Goal: Information Seeking & Learning: Learn about a topic

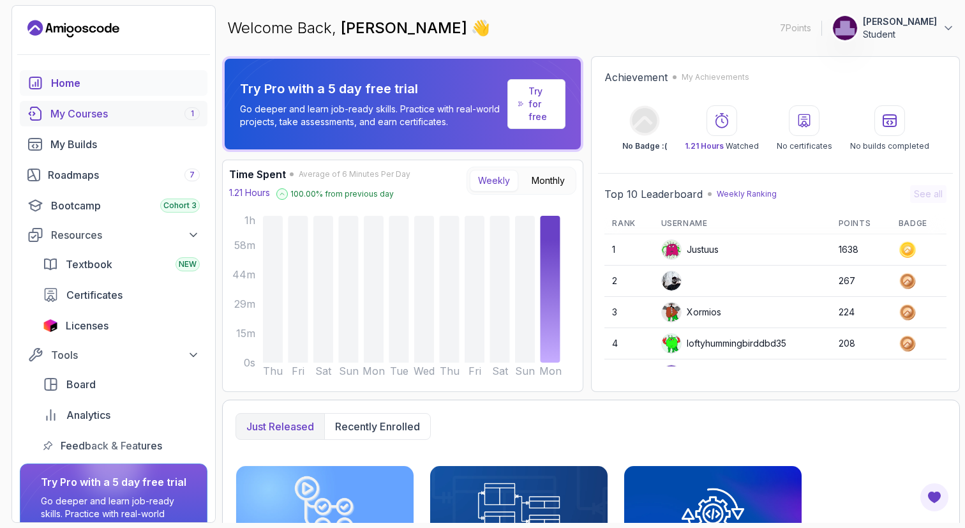
click at [105, 116] on div "My Courses 1" at bounding box center [124, 113] width 149 height 15
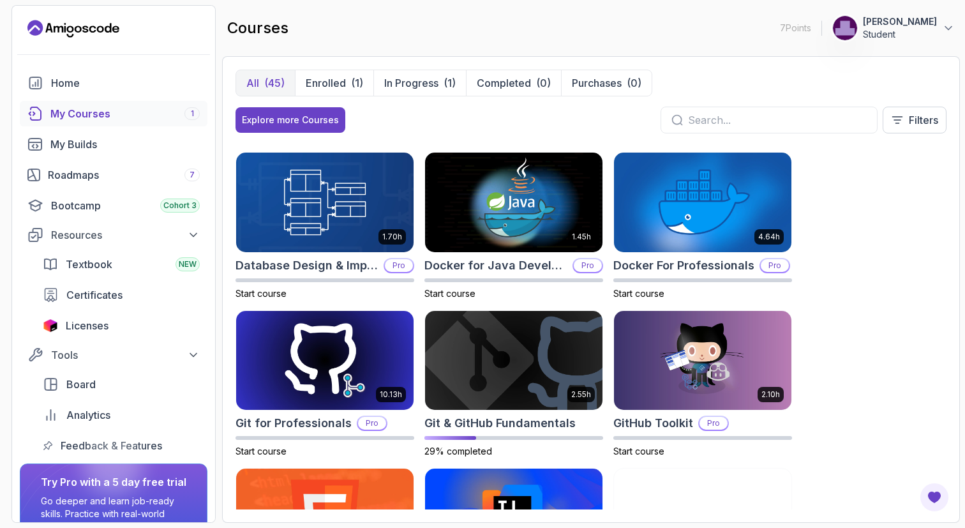
scroll to position [356, 0]
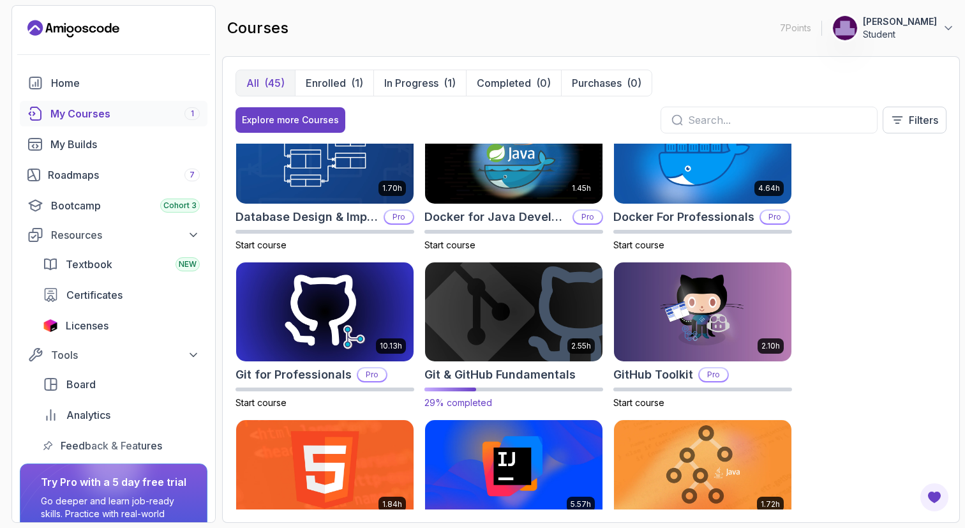
click at [571, 319] on img at bounding box center [514, 312] width 186 height 104
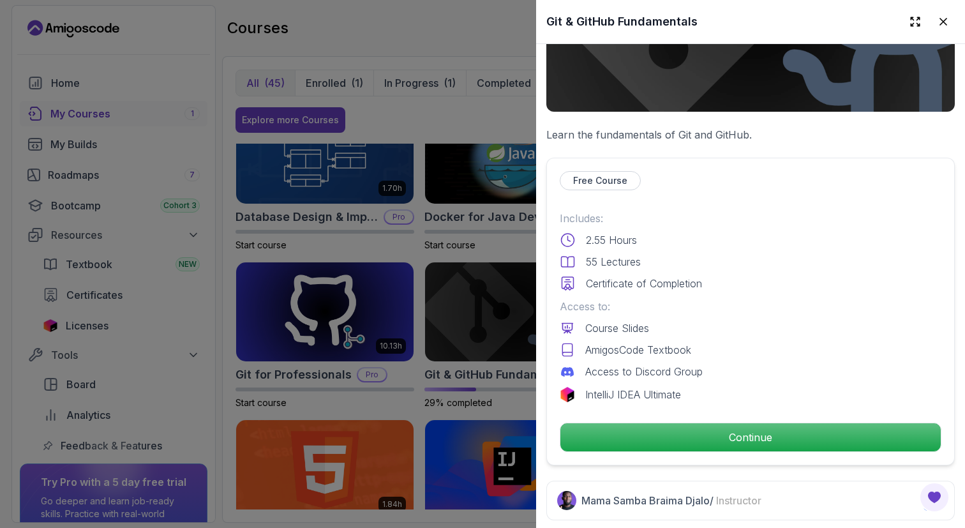
scroll to position [174, 0]
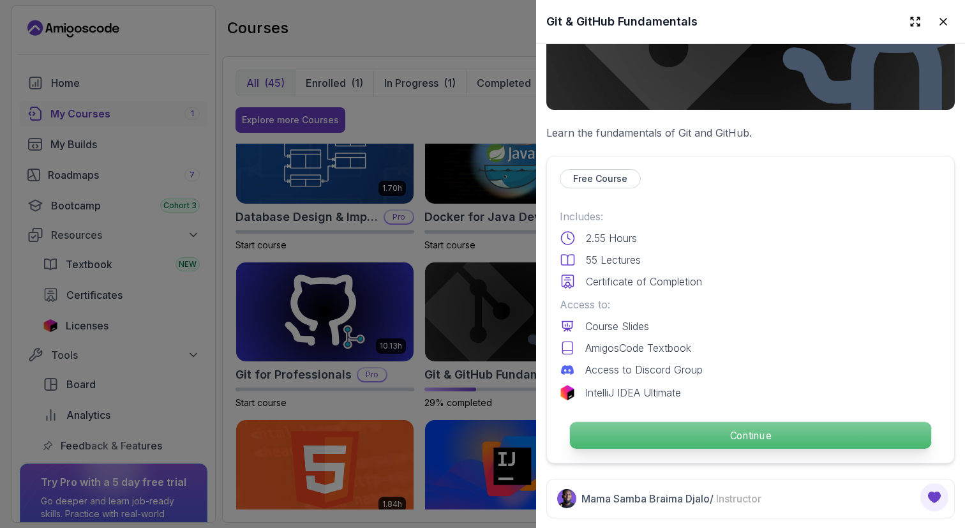
click at [778, 425] on p "Continue" at bounding box center [750, 435] width 361 height 27
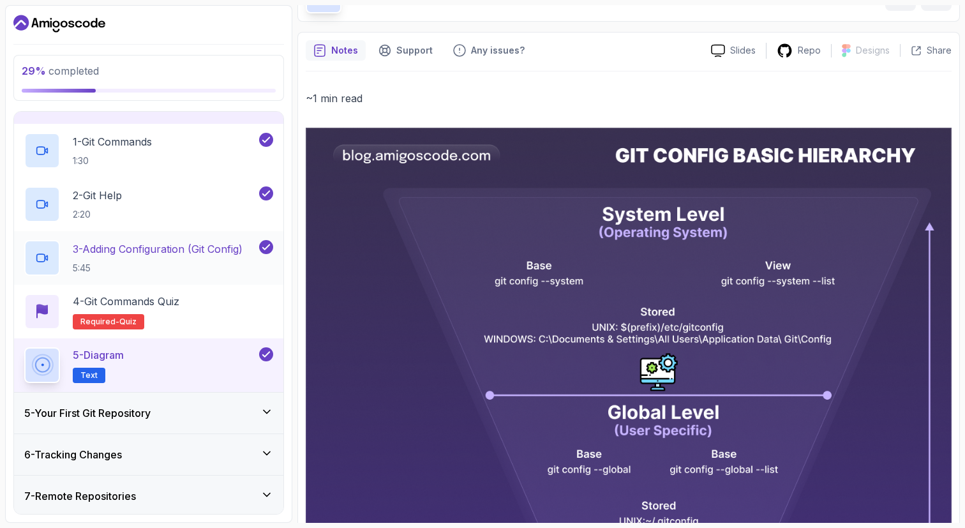
scroll to position [160, 0]
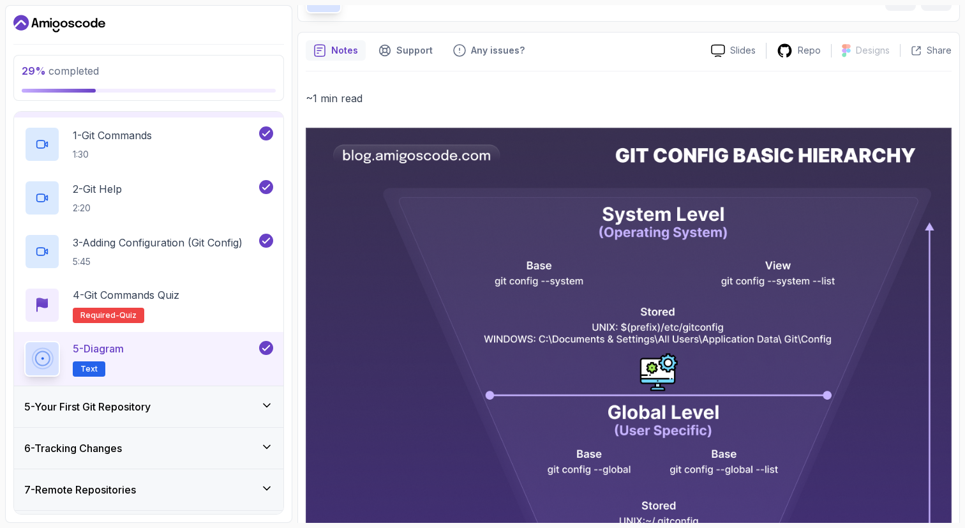
click at [171, 405] on div "5 - Your First Git Repository" at bounding box center [148, 406] width 249 height 15
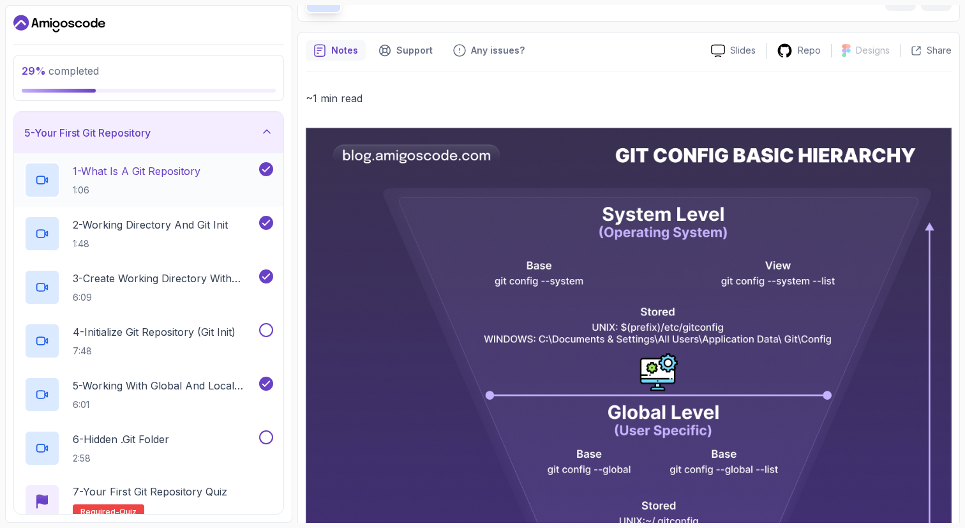
scroll to position [167, 0]
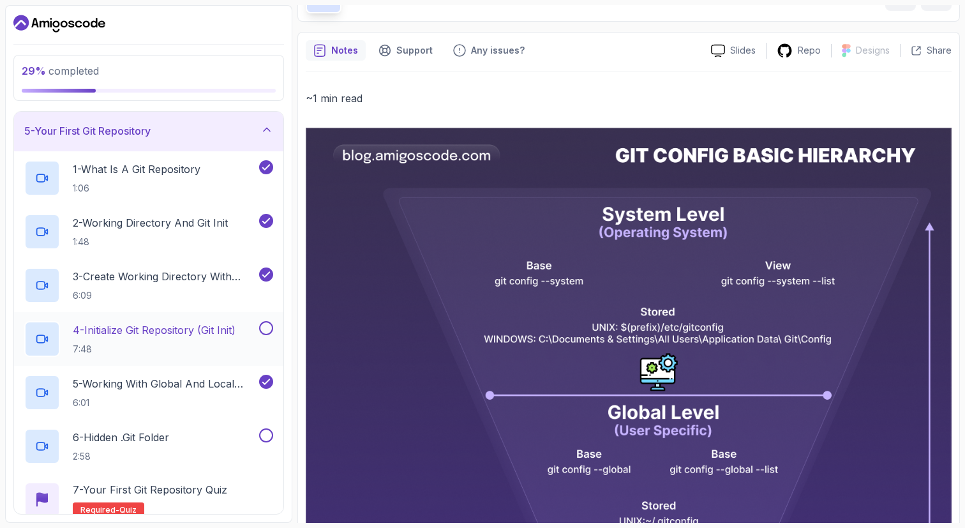
click at [223, 328] on p "4 - Initialize Git Repository (Git Init)" at bounding box center [154, 329] width 163 height 15
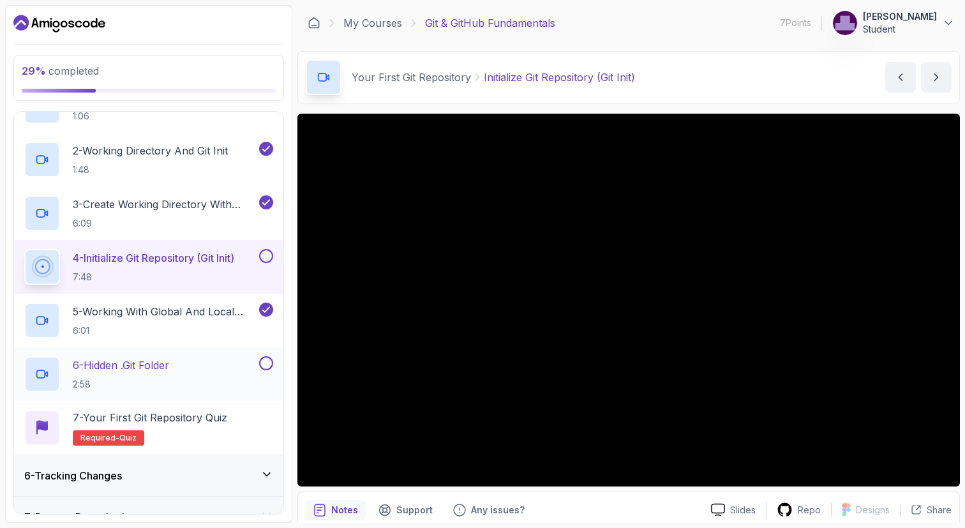
scroll to position [278, 0]
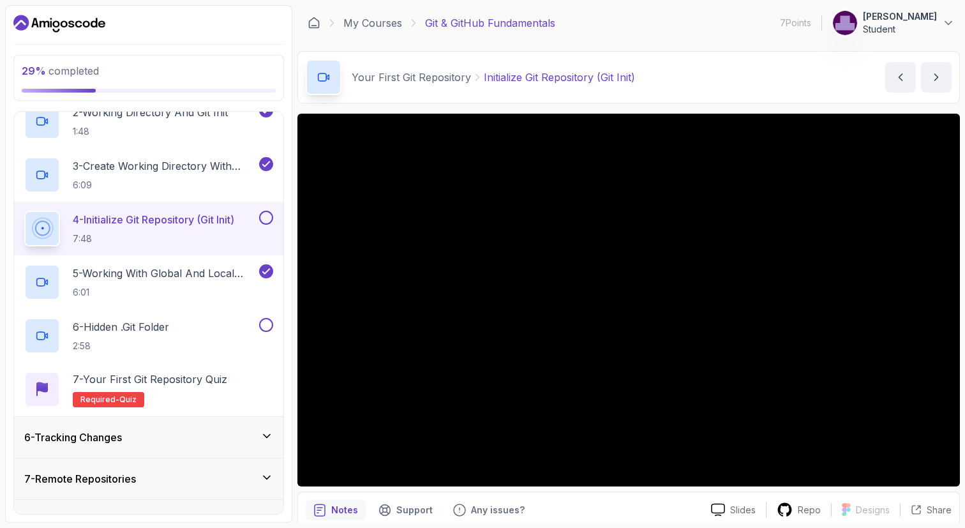
click at [267, 223] on button at bounding box center [266, 218] width 14 height 14
click at [169, 328] on p "6 - Hidden .git Folder" at bounding box center [121, 326] width 96 height 15
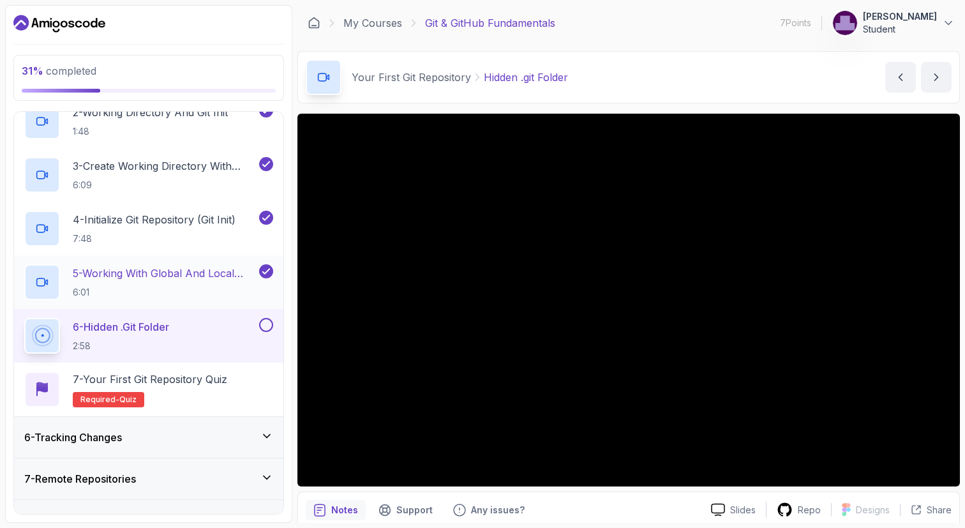
click at [213, 278] on p "5 - Working With Global And Local Configuration" at bounding box center [165, 273] width 184 height 15
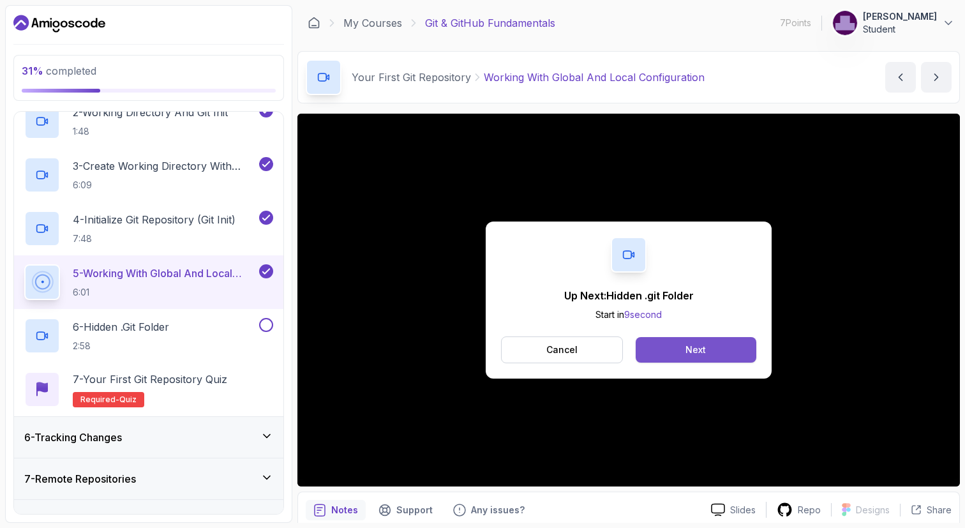
click at [698, 356] on div "Next" at bounding box center [696, 349] width 20 height 13
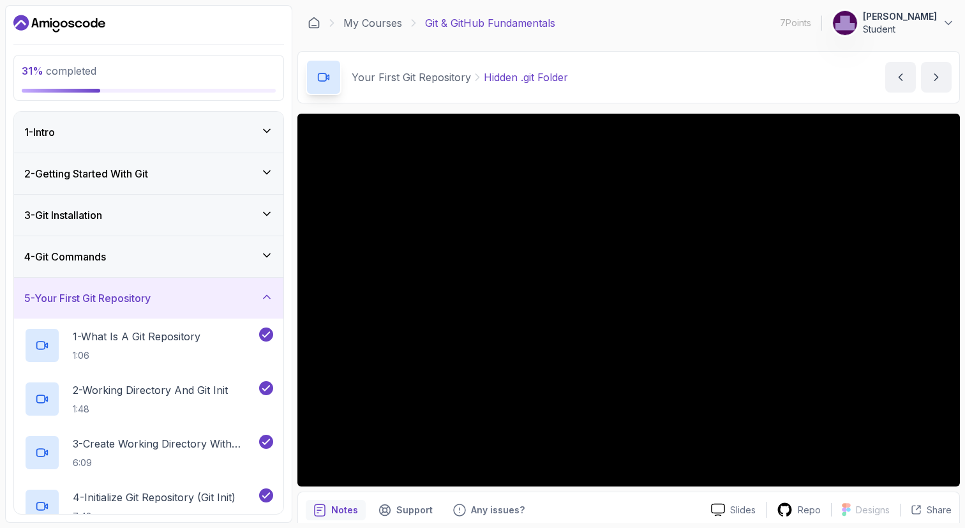
click at [227, 177] on div "2 - Getting Started With Git" at bounding box center [148, 173] width 249 height 15
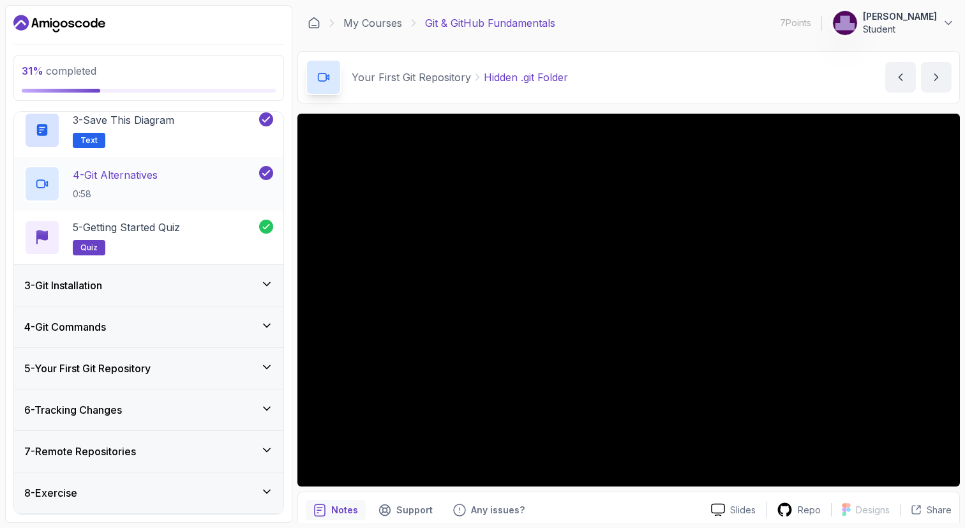
scroll to position [238, 0]
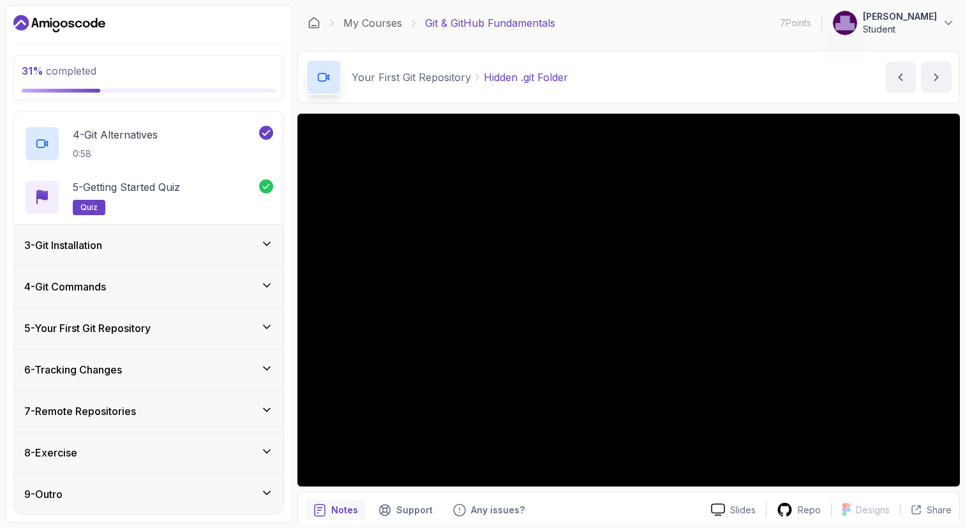
click at [213, 245] on div "3 - Git Installation" at bounding box center [148, 244] width 249 height 15
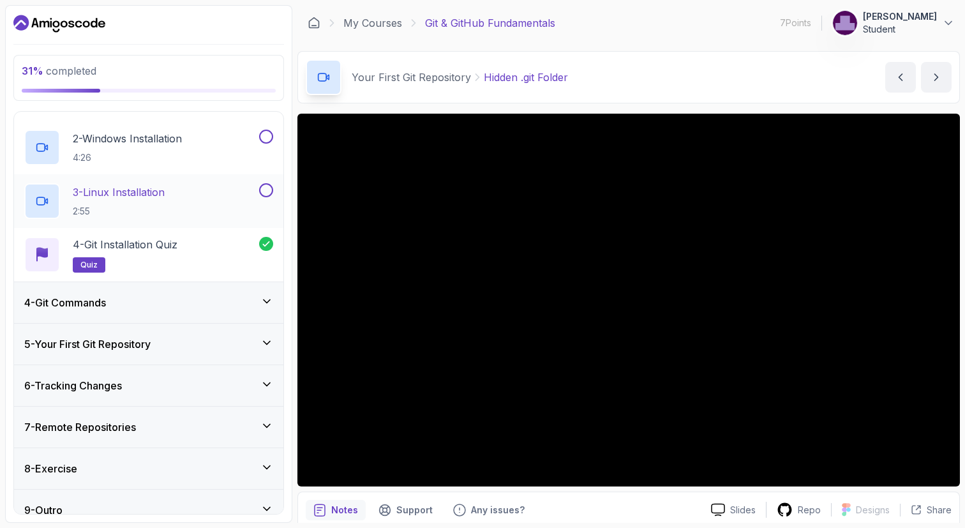
scroll to position [185, 0]
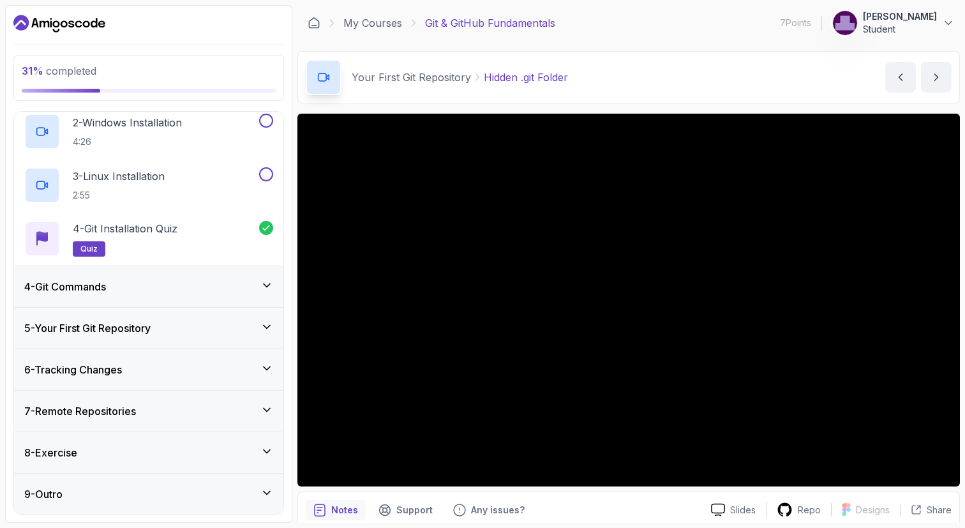
click at [250, 333] on div "5 - Your First Git Repository" at bounding box center [148, 327] width 249 height 15
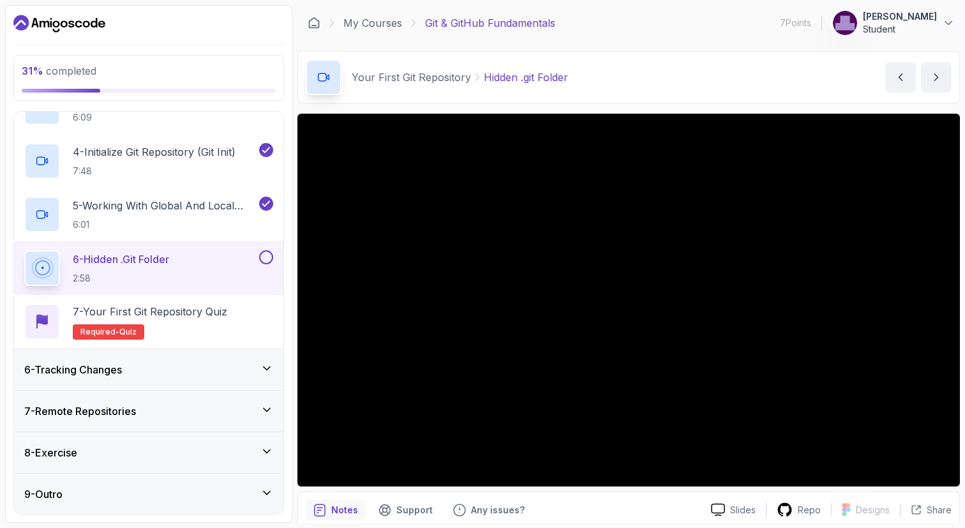
scroll to position [267, 0]
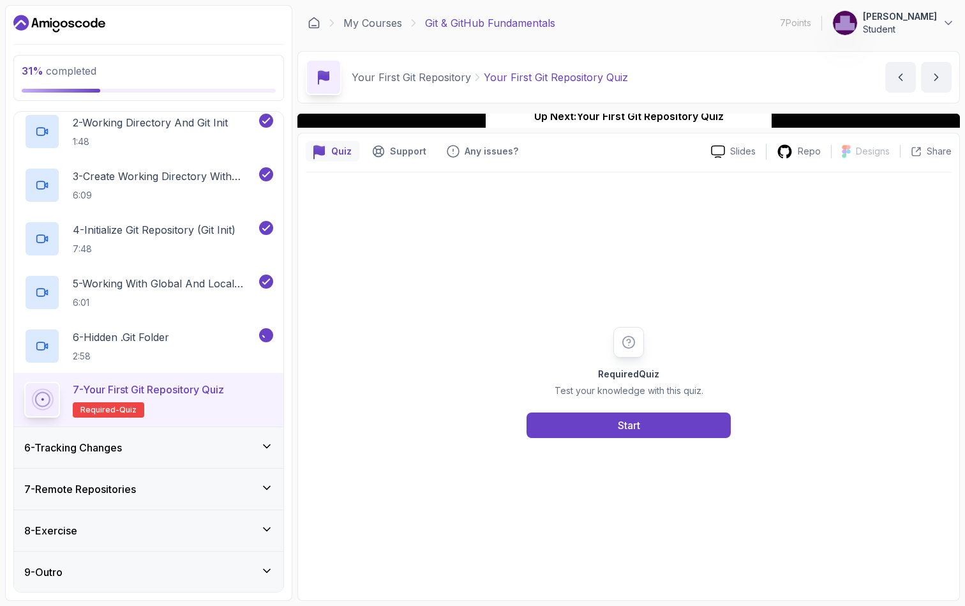
scroll to position [345, 0]
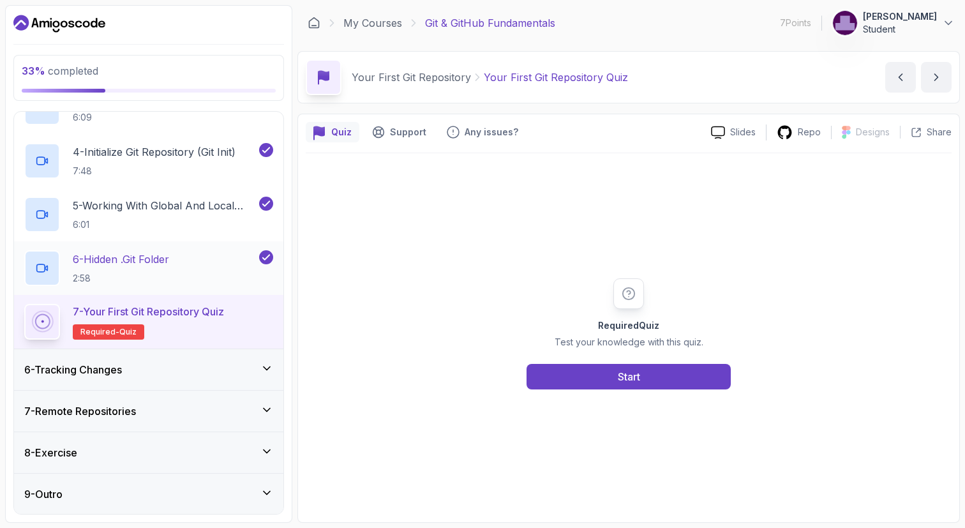
click at [201, 262] on div "6 - Hidden .git Folder 2:58" at bounding box center [140, 268] width 232 height 36
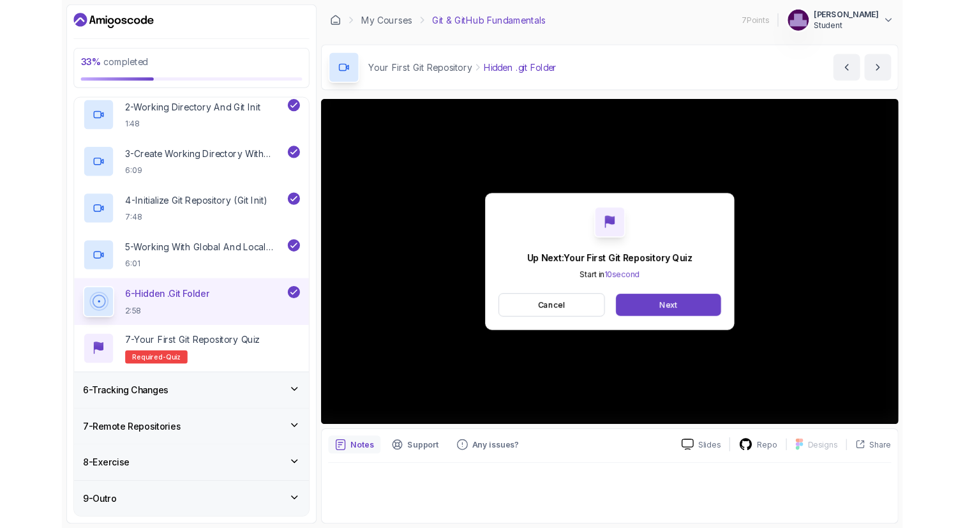
scroll to position [345, 0]
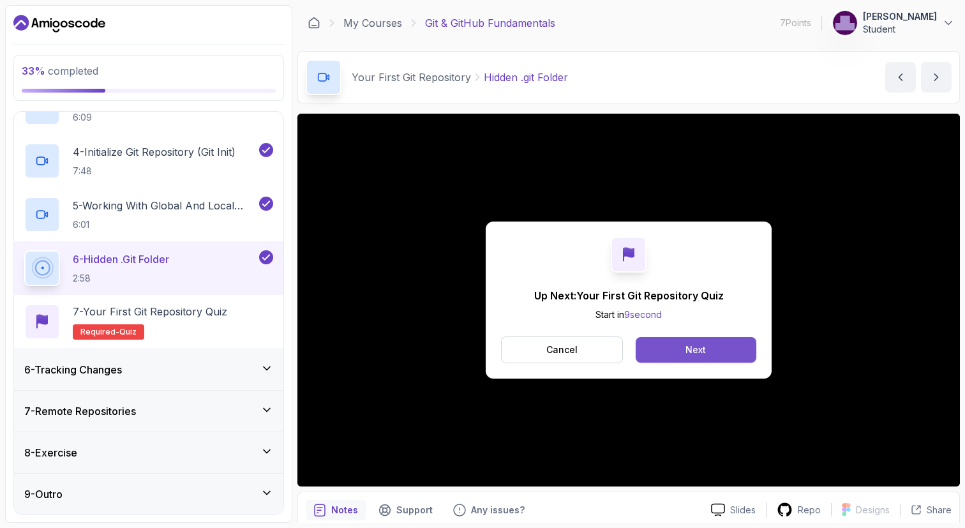
click at [693, 351] on div "Next" at bounding box center [696, 349] width 20 height 13
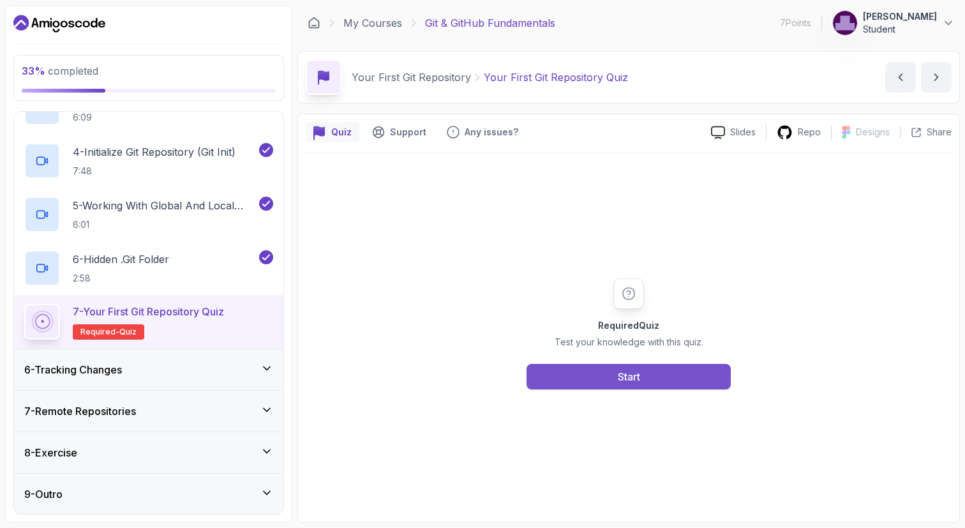
click at [668, 382] on button "Start" at bounding box center [629, 377] width 204 height 26
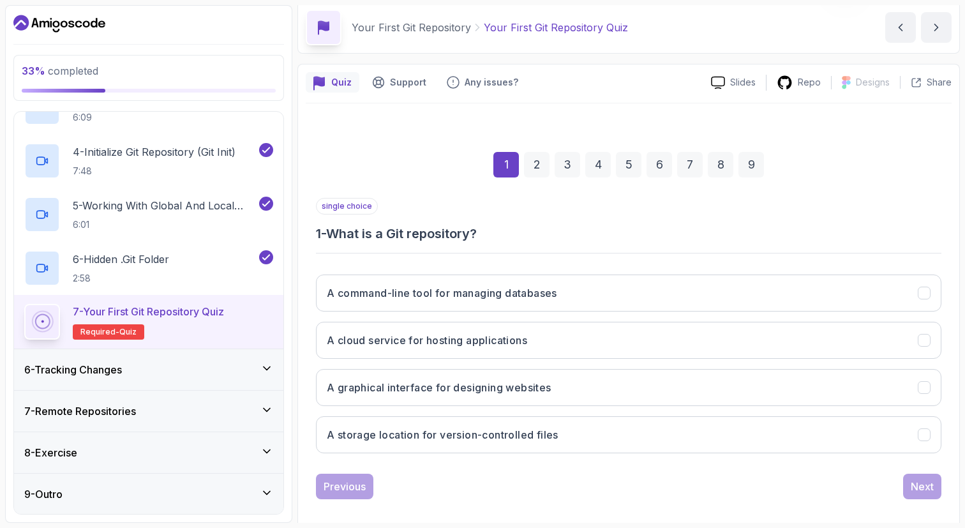
scroll to position [63, 0]
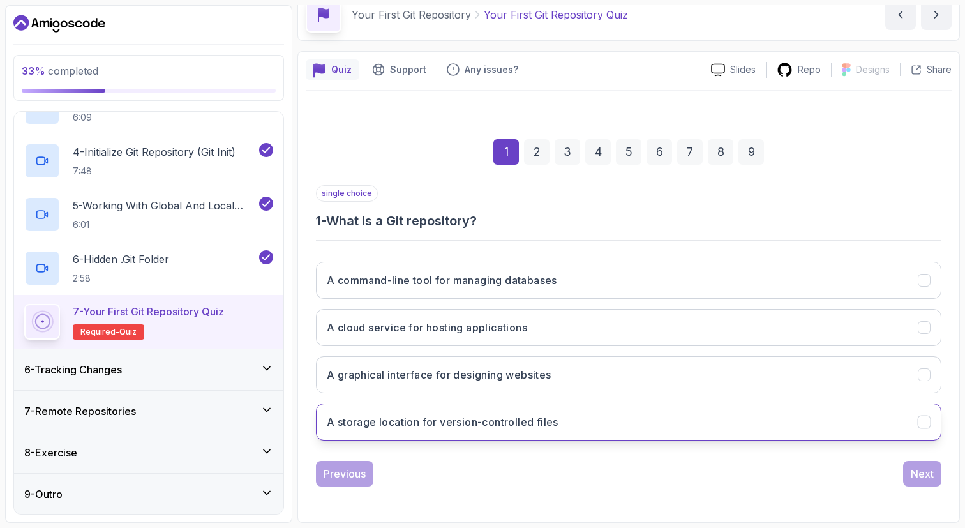
click at [401, 426] on h3 "A storage location for version-controlled files" at bounding box center [443, 421] width 232 height 15
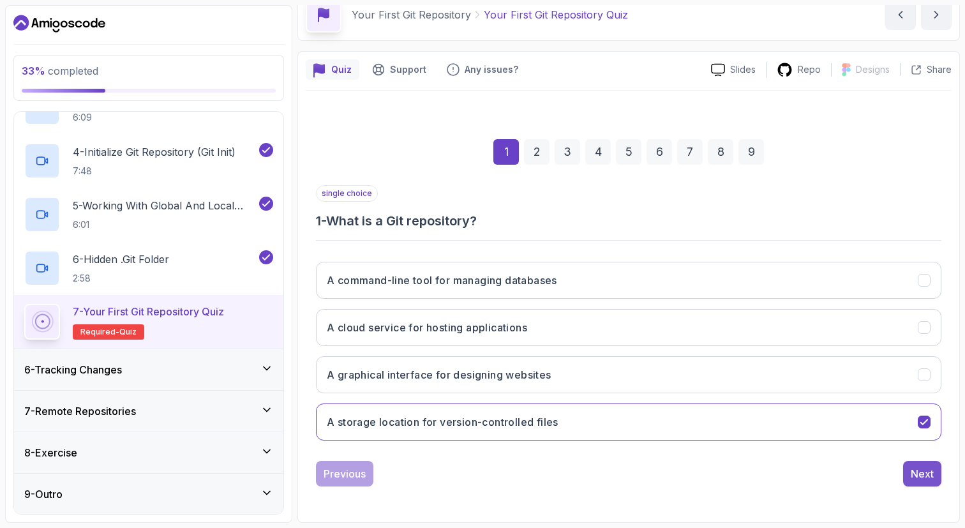
click at [913, 469] on div "Next" at bounding box center [922, 473] width 23 height 15
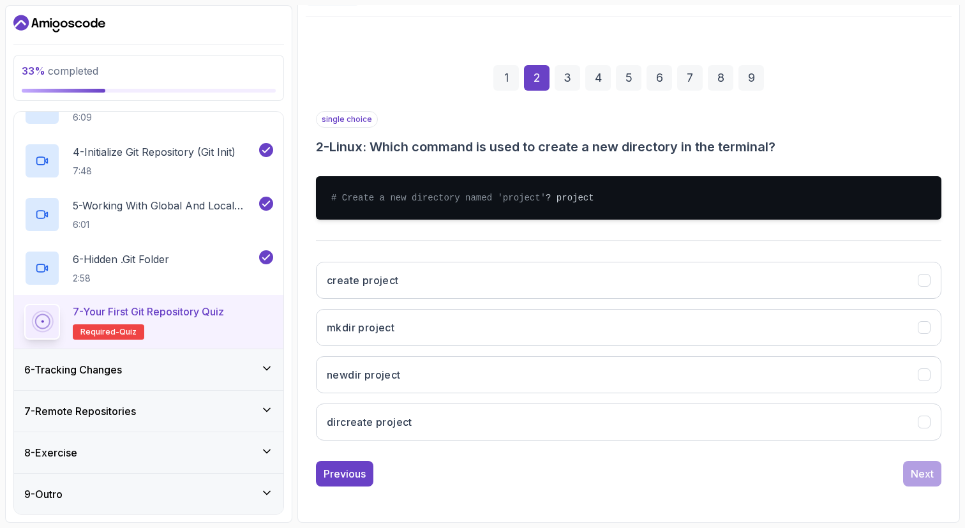
scroll to position [149, 0]
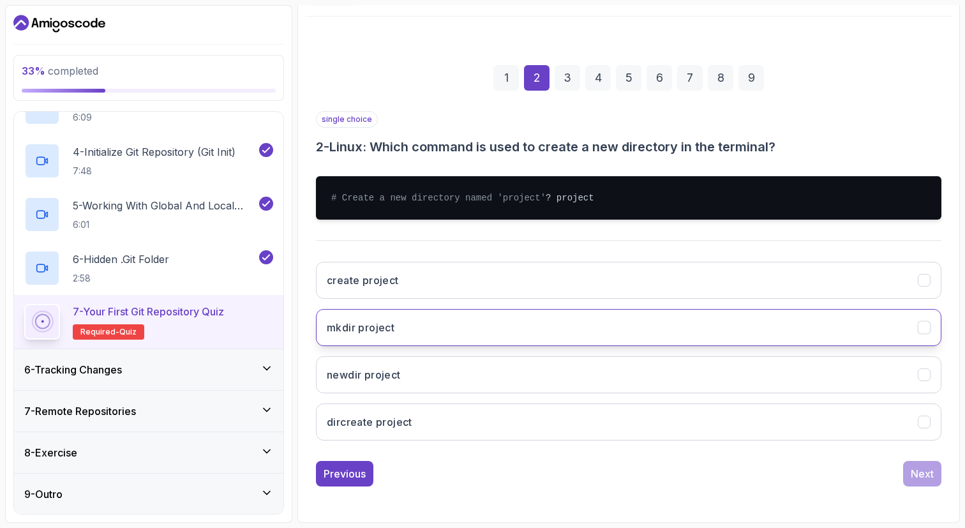
click at [456, 320] on button "mkdir project" at bounding box center [629, 327] width 626 height 37
click at [921, 470] on div "Next" at bounding box center [922, 473] width 23 height 15
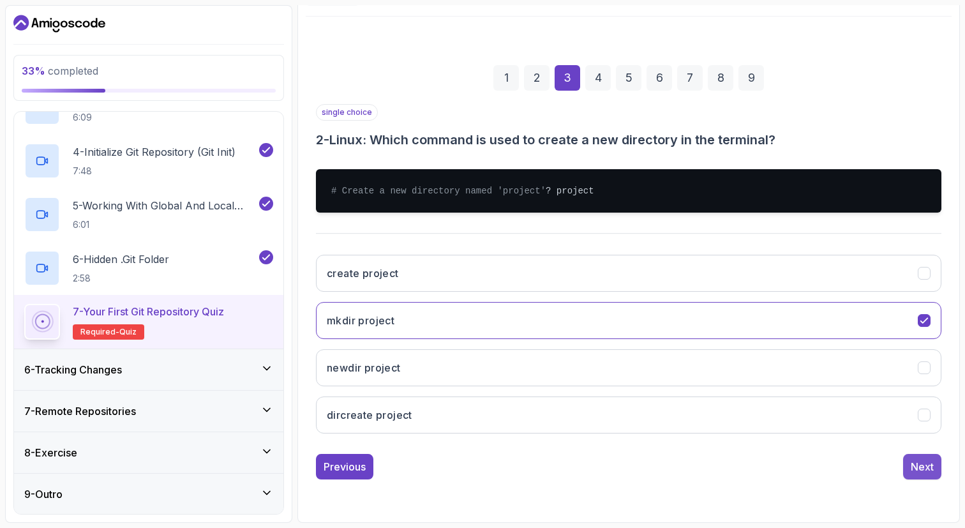
scroll to position [63, 0]
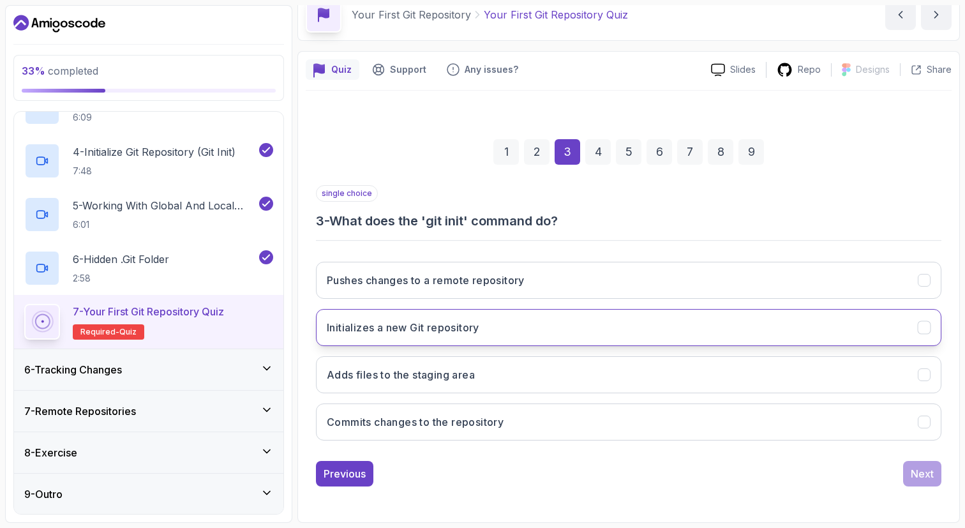
click at [472, 329] on h3 "Initializes a new Git repository" at bounding box center [403, 327] width 153 height 15
click at [910, 474] on button "Next" at bounding box center [922, 474] width 38 height 26
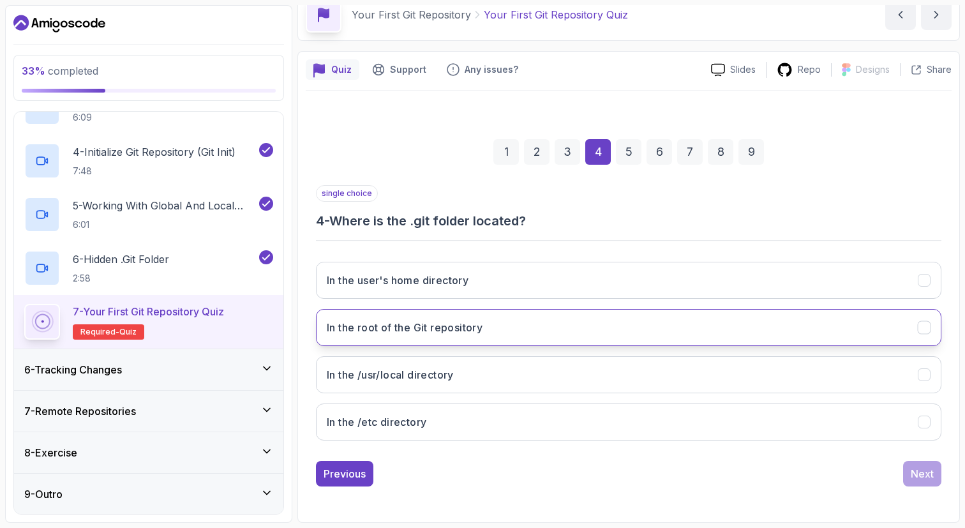
click at [424, 339] on button "In the root of the Git repository" at bounding box center [629, 327] width 626 height 37
click at [935, 477] on button "Next" at bounding box center [922, 474] width 38 height 26
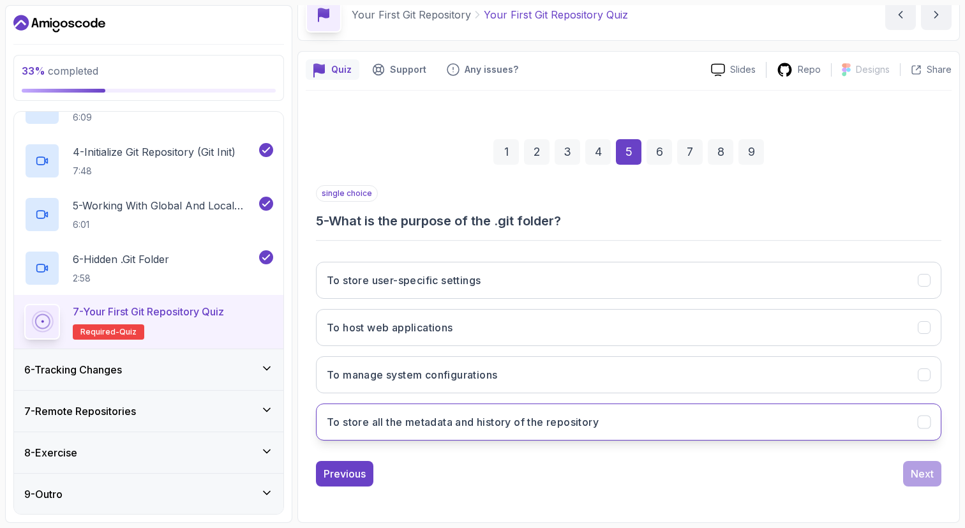
click at [570, 426] on h3 "To store all the metadata and history of the repository" at bounding box center [463, 421] width 272 height 15
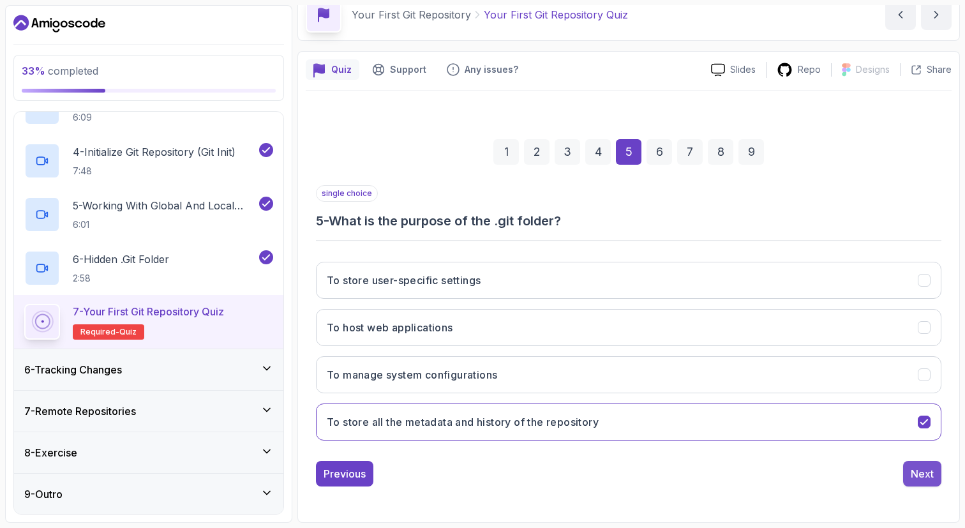
click at [933, 474] on div "Next" at bounding box center [922, 473] width 23 height 15
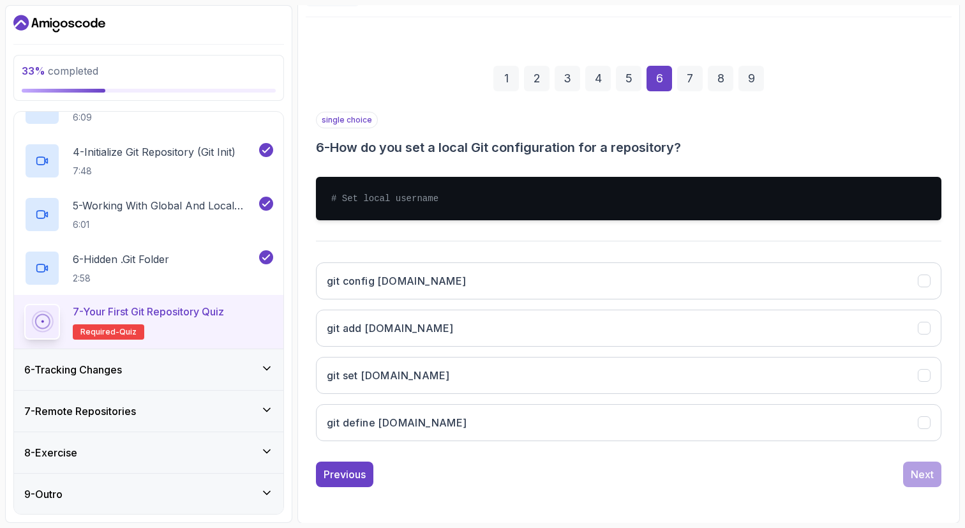
scroll to position [137, 0]
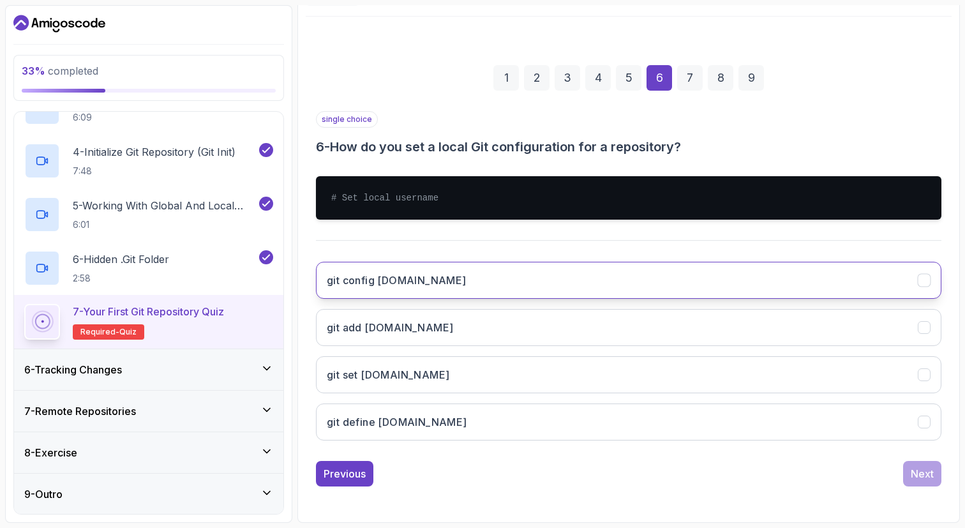
click at [426, 284] on h3 "git config [DOMAIN_NAME]" at bounding box center [397, 280] width 140 height 15
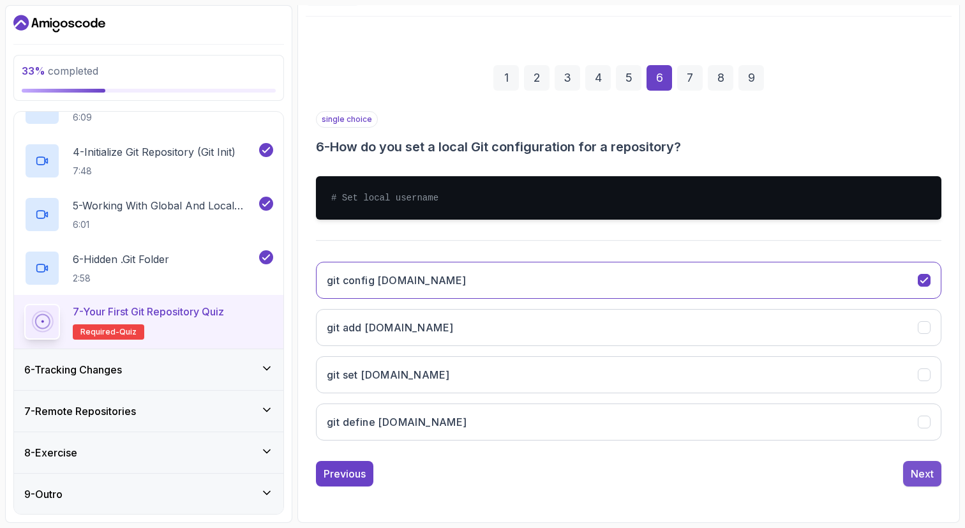
click at [930, 478] on div "Next" at bounding box center [922, 473] width 23 height 15
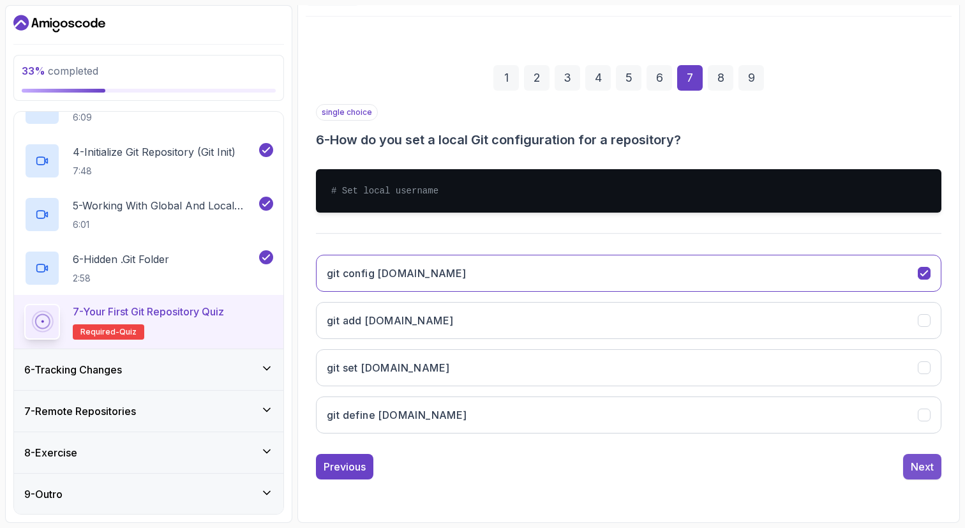
scroll to position [63, 0]
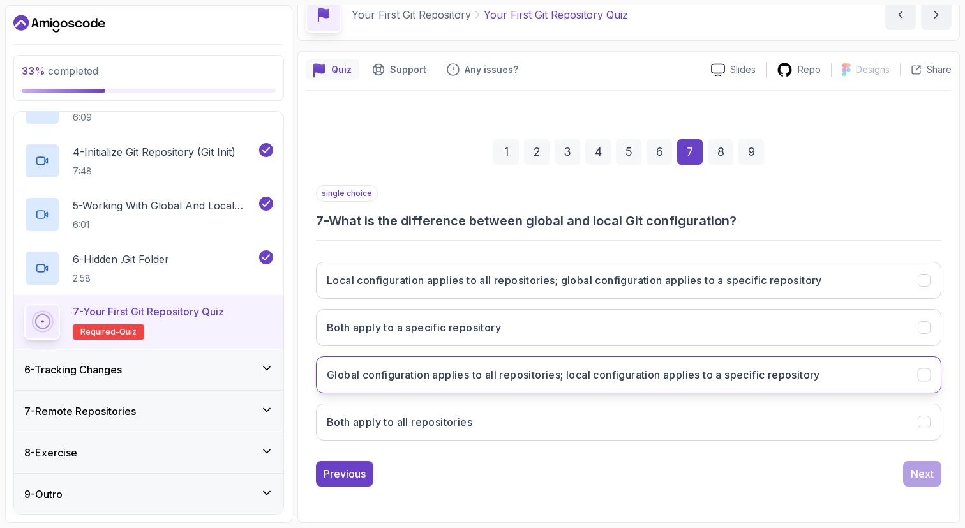
click at [617, 378] on h3 "Global configuration applies to all repositories; local configuration applies t…" at bounding box center [574, 374] width 494 height 15
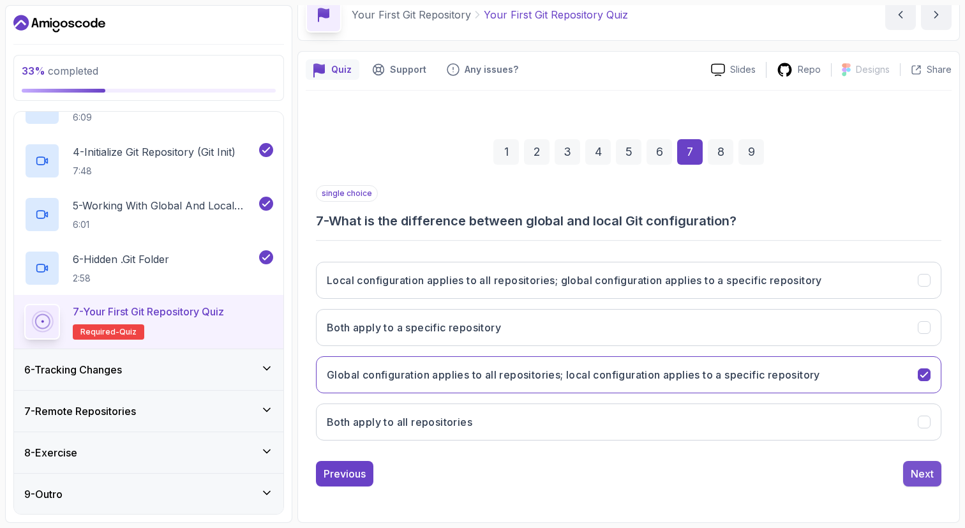
click at [909, 471] on button "Next" at bounding box center [922, 474] width 38 height 26
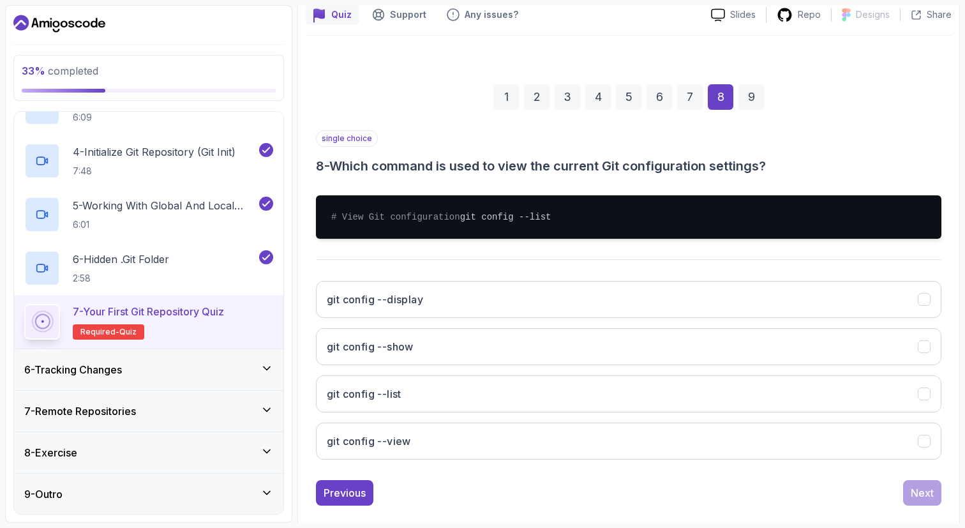
scroll to position [149, 0]
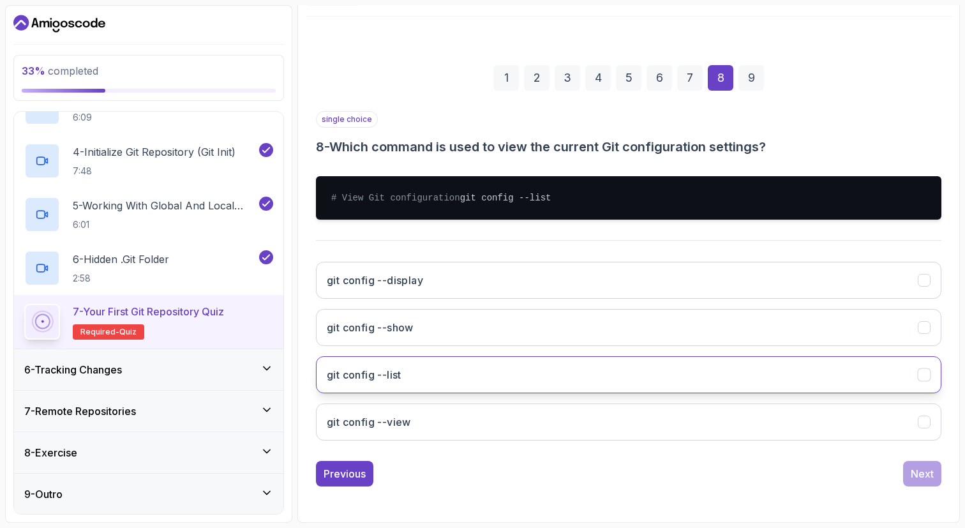
click at [432, 371] on button "git config --list" at bounding box center [629, 374] width 626 height 37
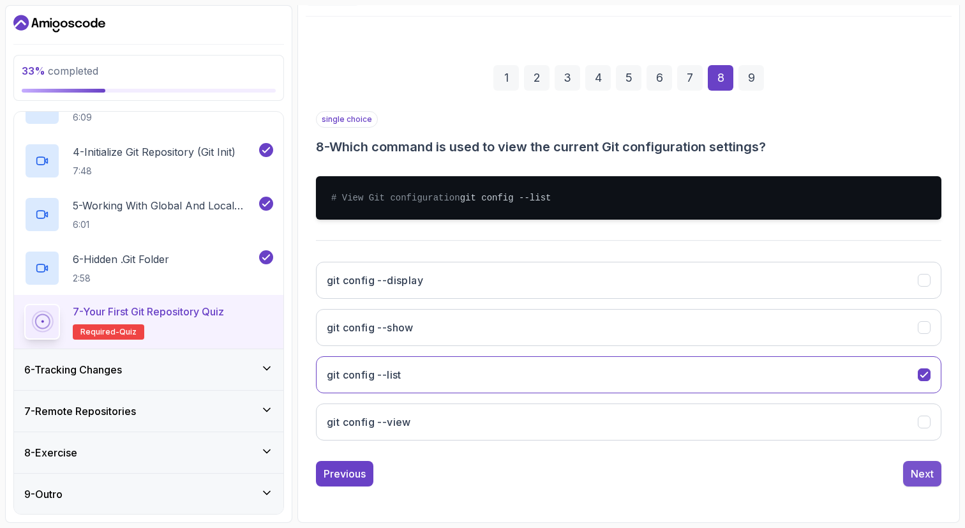
click at [910, 471] on button "Next" at bounding box center [922, 474] width 38 height 26
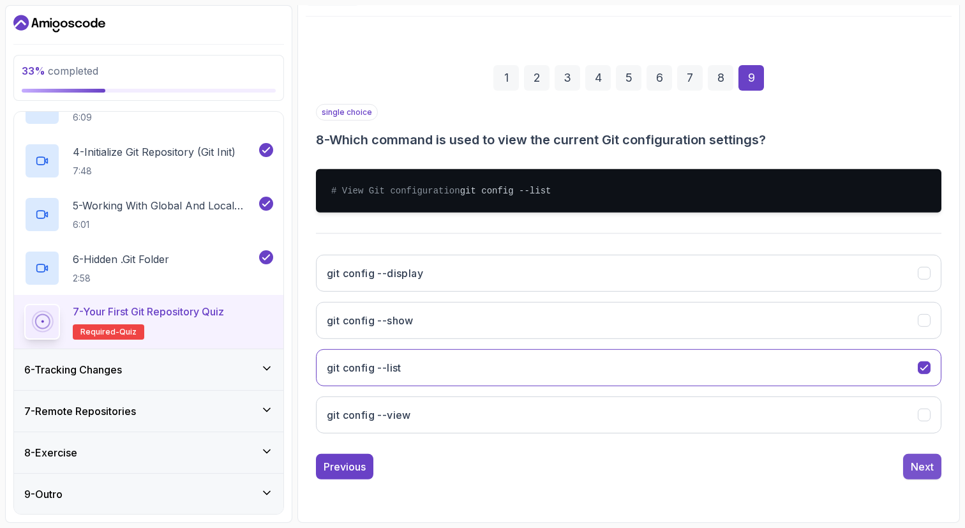
scroll to position [63, 0]
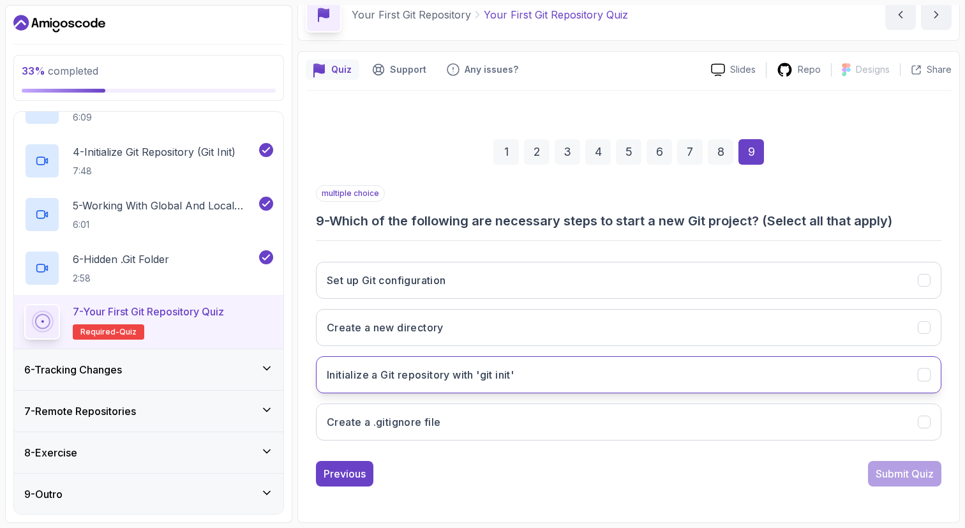
click at [459, 382] on h3 "Initialize a Git repository with 'git init'" at bounding box center [420, 374] width 187 height 15
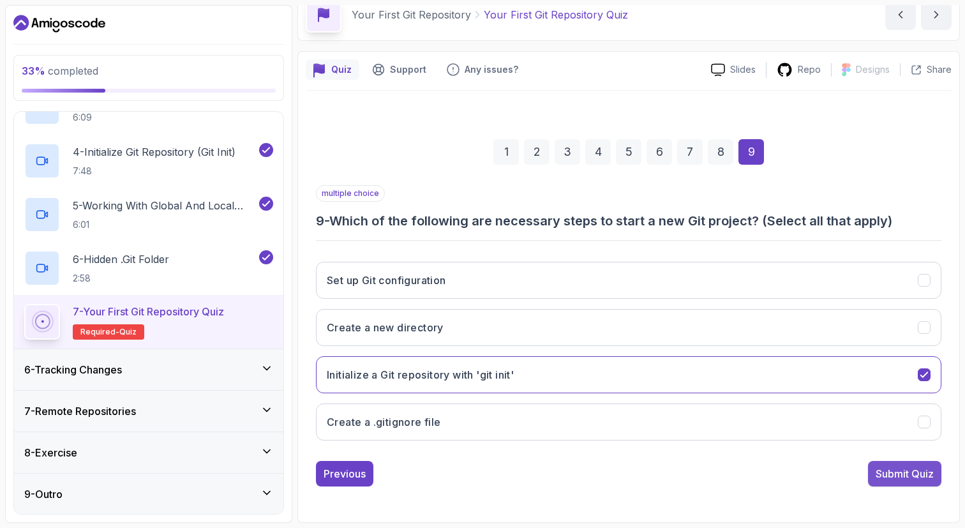
click at [917, 479] on div "Submit Quiz" at bounding box center [905, 473] width 58 height 15
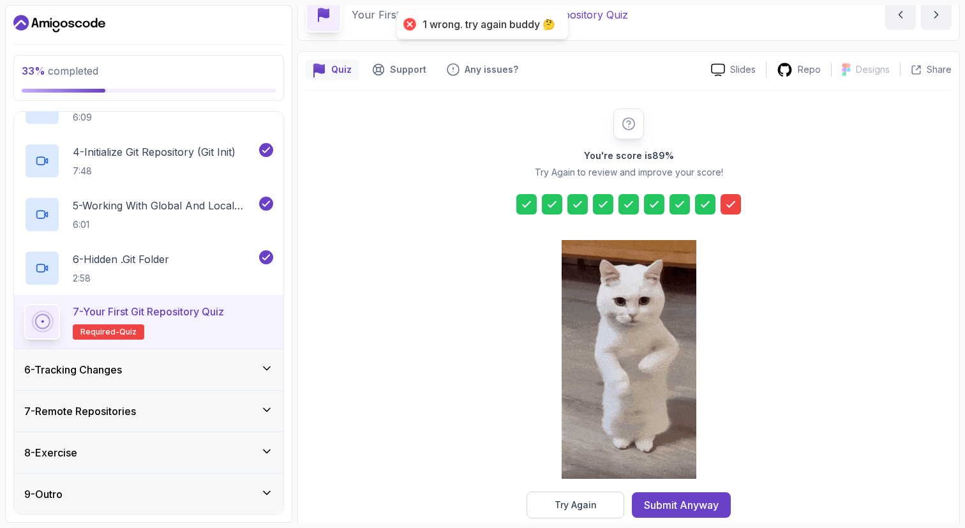
scroll to position [84, 0]
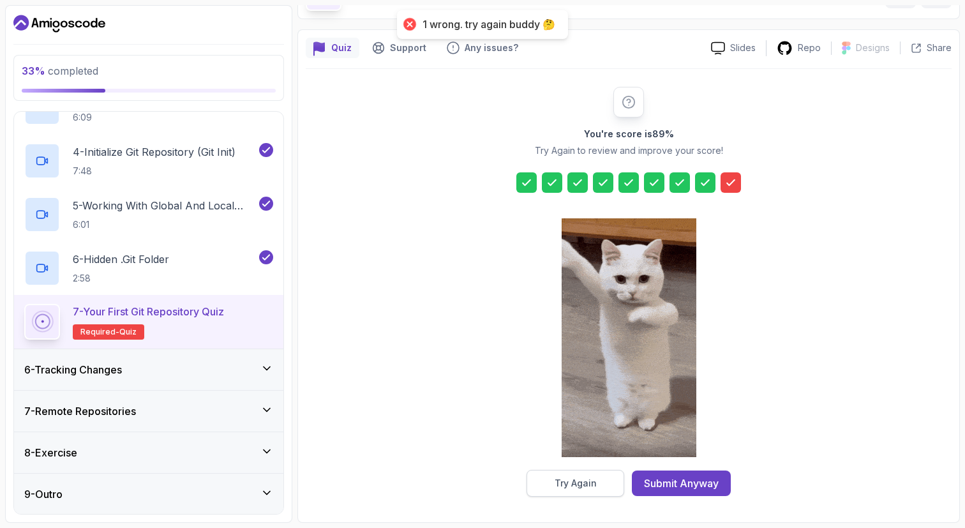
click at [578, 478] on div "Try Again" at bounding box center [576, 483] width 42 height 13
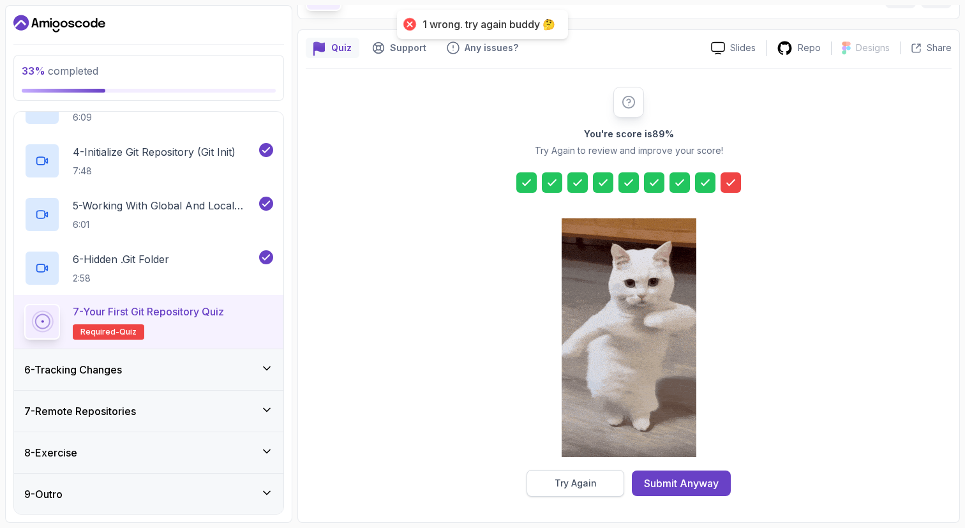
scroll to position [63, 0]
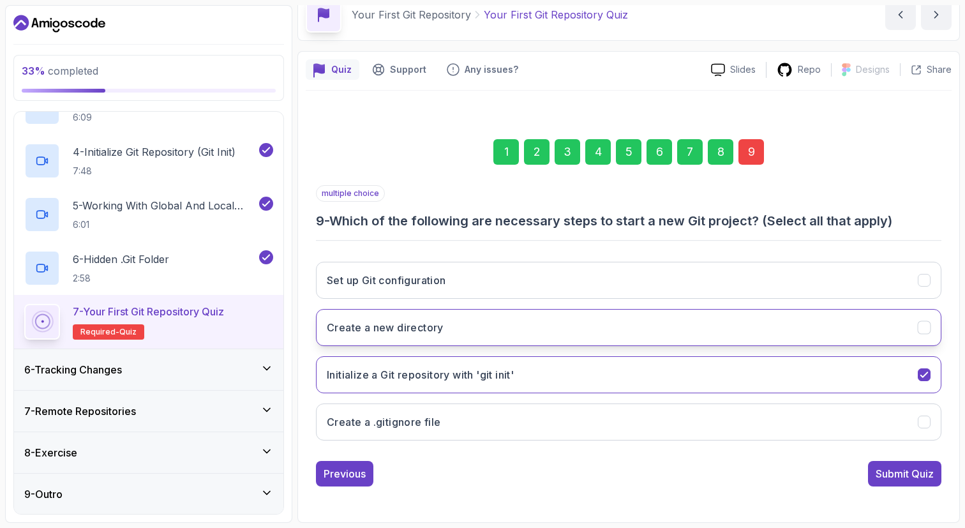
click at [492, 330] on button "Create a new directory" at bounding box center [629, 327] width 626 height 37
click at [901, 467] on div "Submit Quiz" at bounding box center [905, 473] width 58 height 15
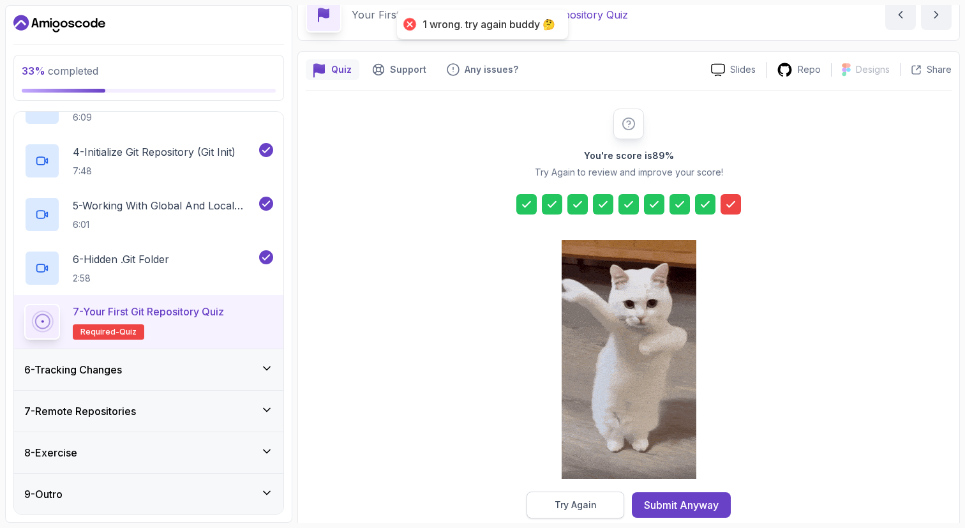
click at [564, 502] on div "Try Again" at bounding box center [576, 505] width 42 height 13
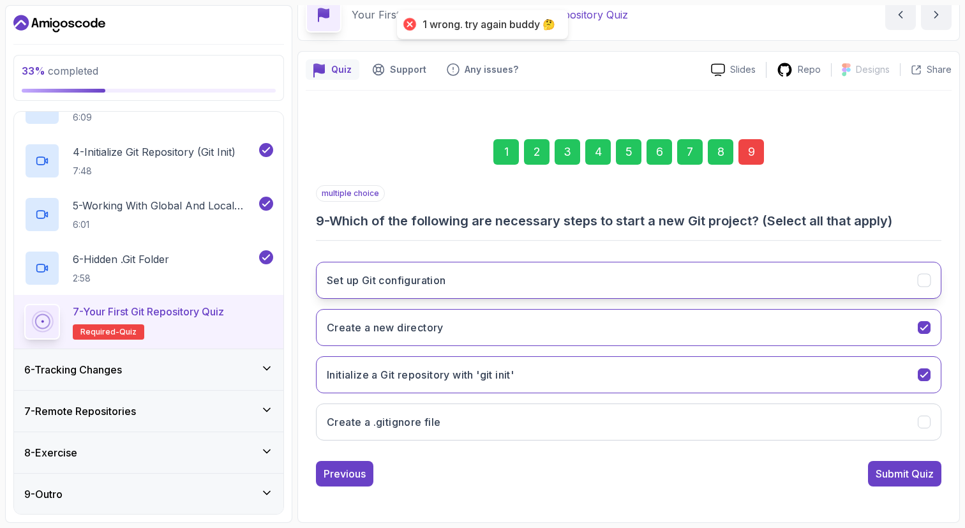
click at [569, 276] on button "Set up Git configuration" at bounding box center [629, 280] width 626 height 37
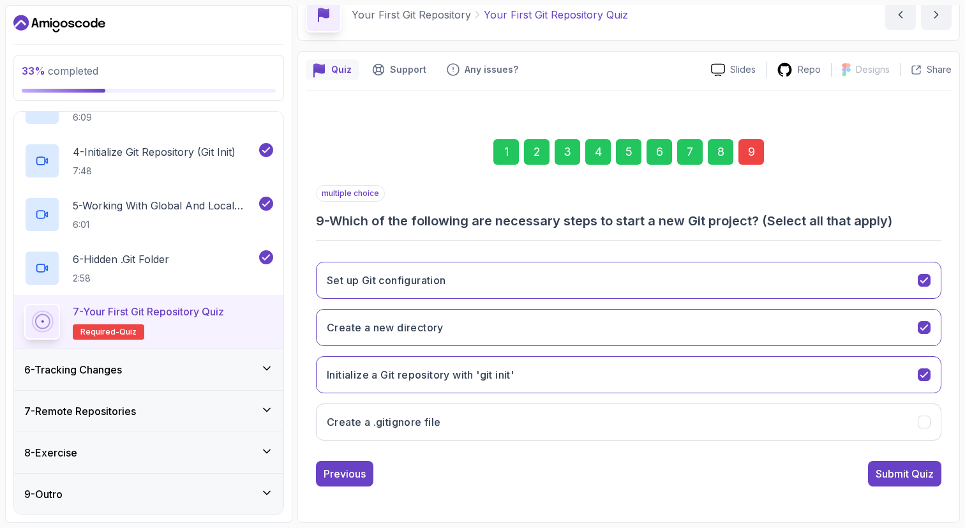
click at [887, 470] on div "Submit Quiz" at bounding box center [905, 473] width 58 height 15
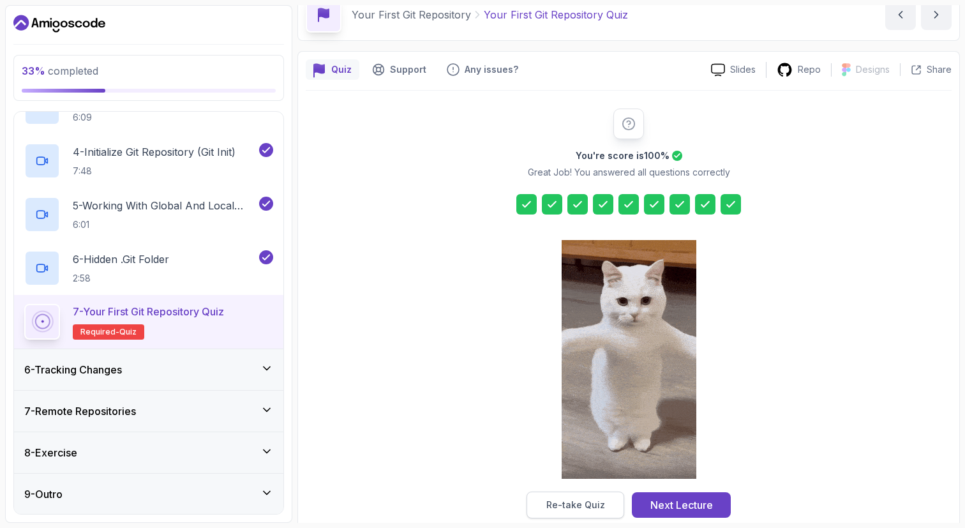
click at [564, 507] on div "Re-take Quiz" at bounding box center [575, 505] width 59 height 13
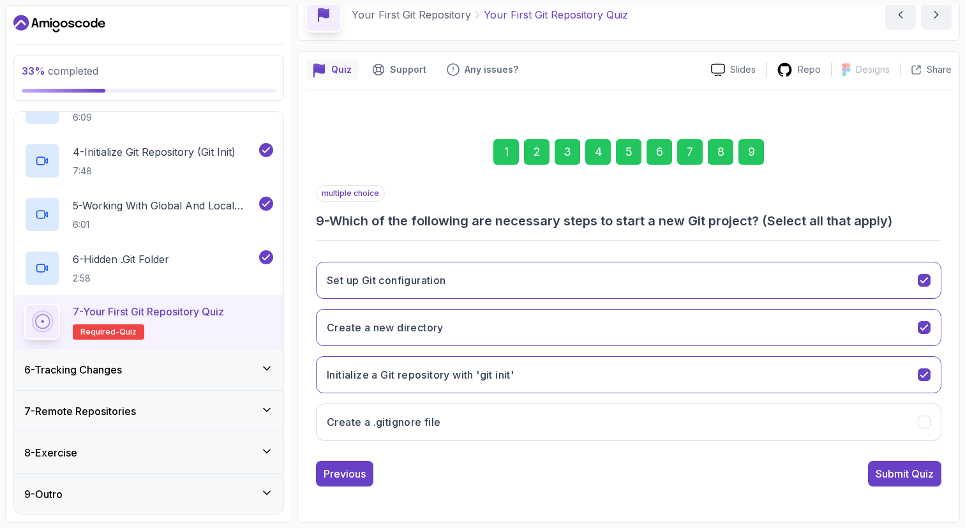
click at [630, 154] on div "5" at bounding box center [629, 152] width 26 height 26
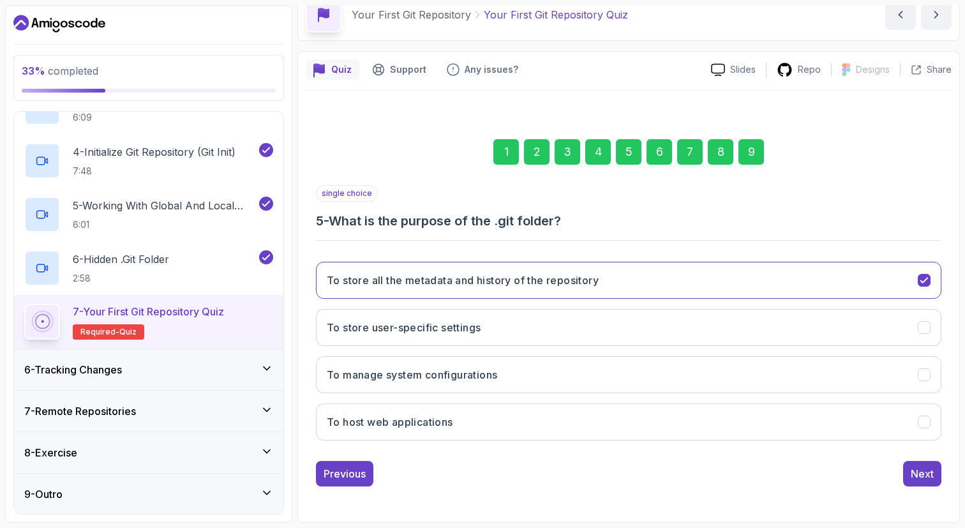
click at [597, 153] on div "4" at bounding box center [598, 152] width 26 height 26
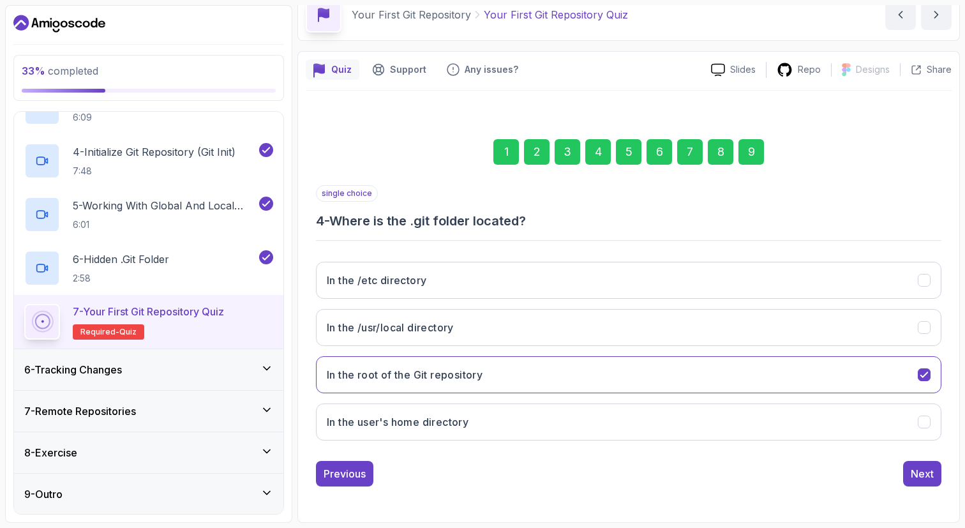
click at [571, 155] on div "3" at bounding box center [568, 152] width 26 height 26
click at [543, 154] on div "2" at bounding box center [537, 152] width 26 height 26
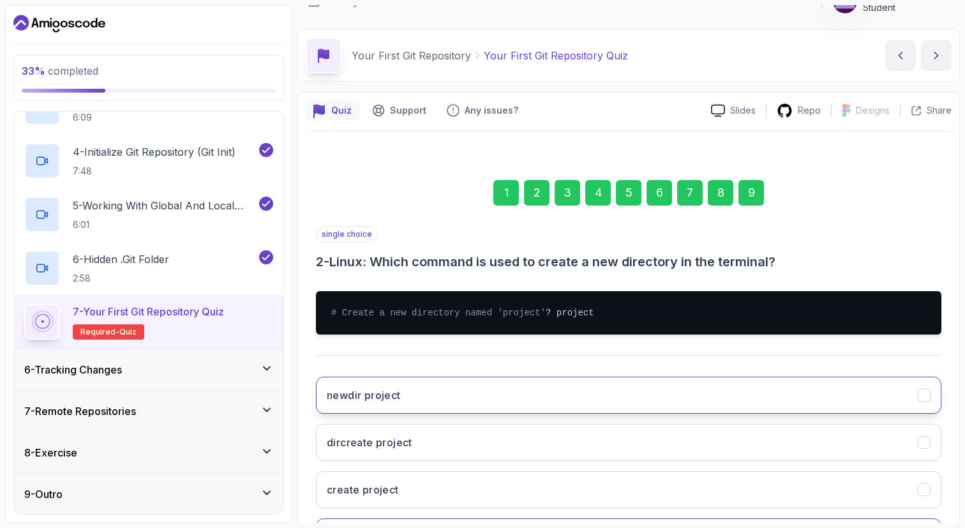
scroll to position [0, 0]
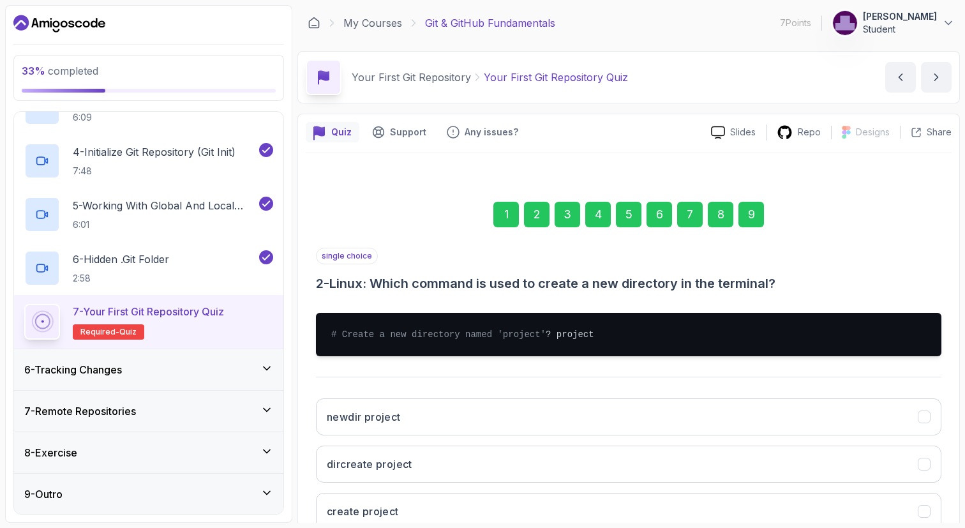
click at [632, 207] on div "5" at bounding box center [629, 215] width 26 height 26
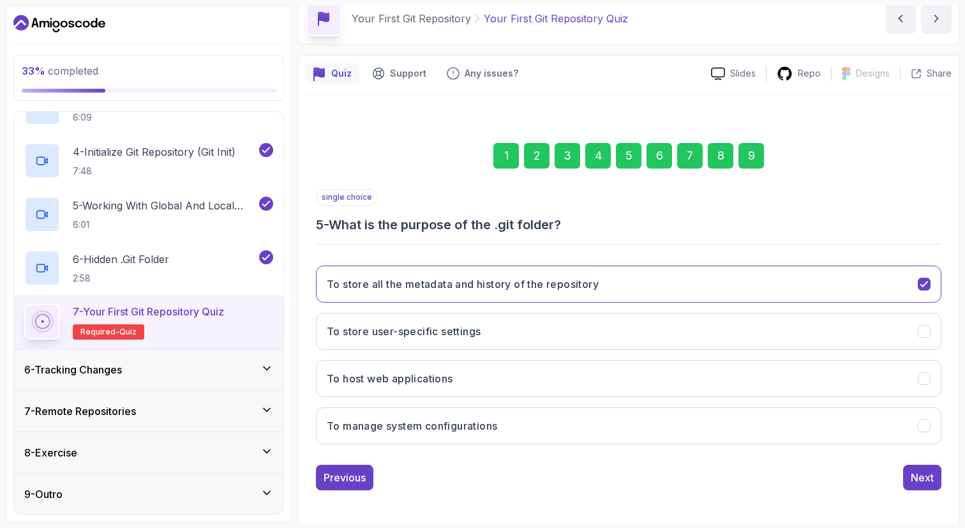
scroll to position [63, 0]
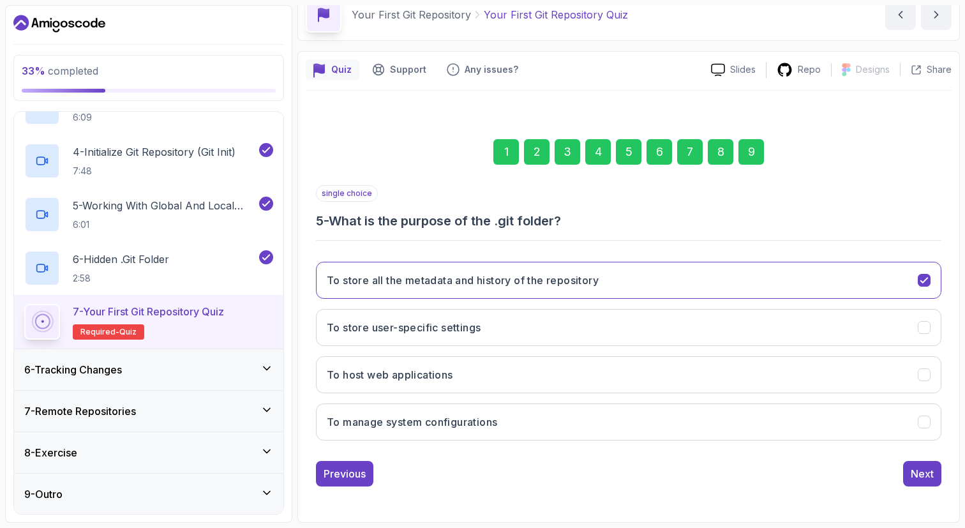
click at [659, 155] on div "6" at bounding box center [660, 152] width 26 height 26
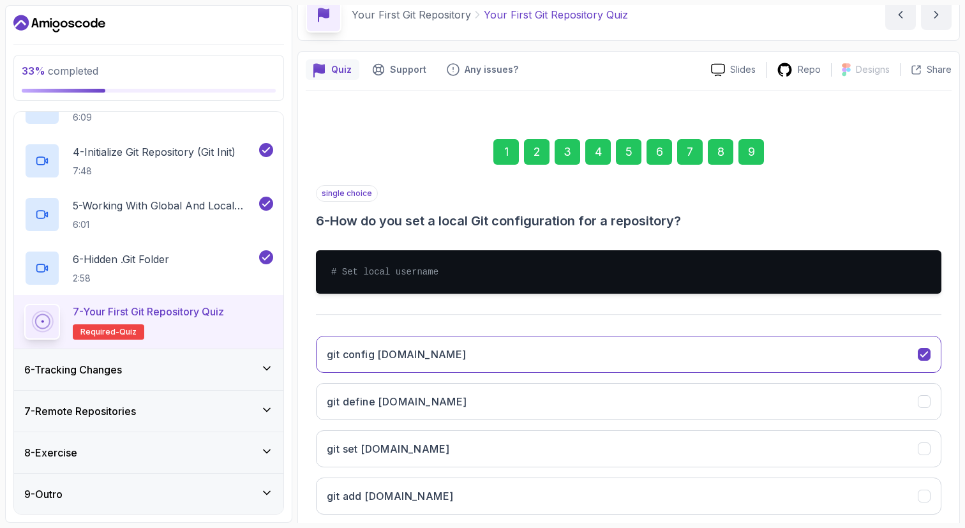
click at [689, 154] on div "7" at bounding box center [690, 152] width 26 height 26
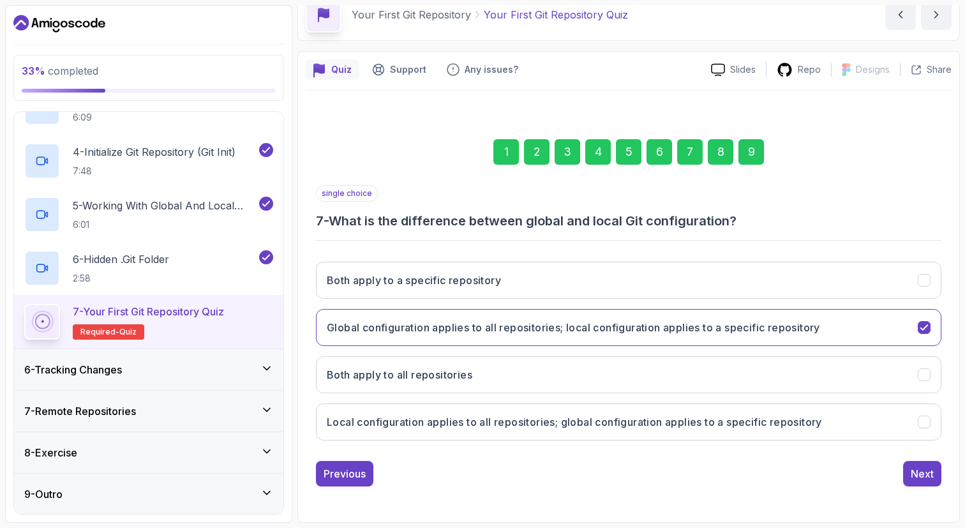
click at [706, 158] on div "1 2 3 4 5 6 7 8 9" at bounding box center [629, 152] width 626 height 66
click at [723, 153] on div "8" at bounding box center [721, 152] width 26 height 26
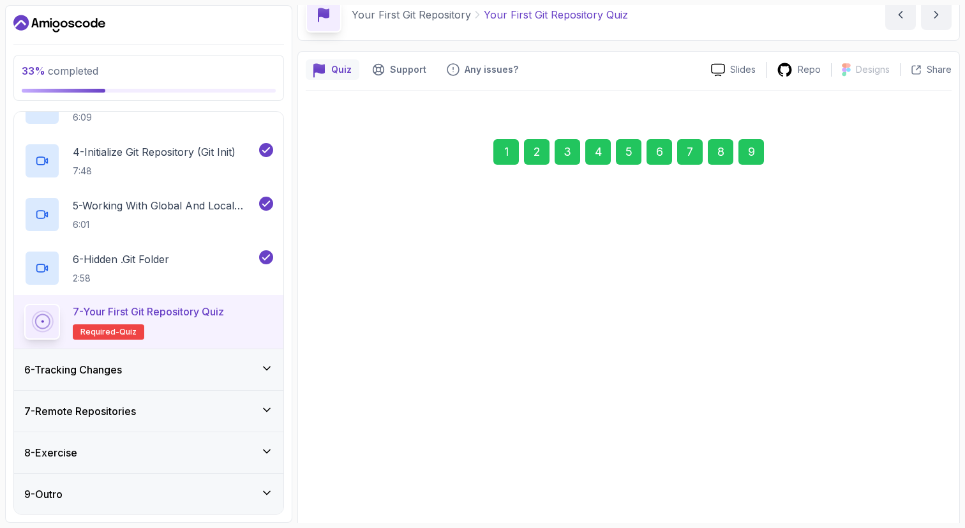
click at [742, 154] on div "9" at bounding box center [752, 152] width 26 height 26
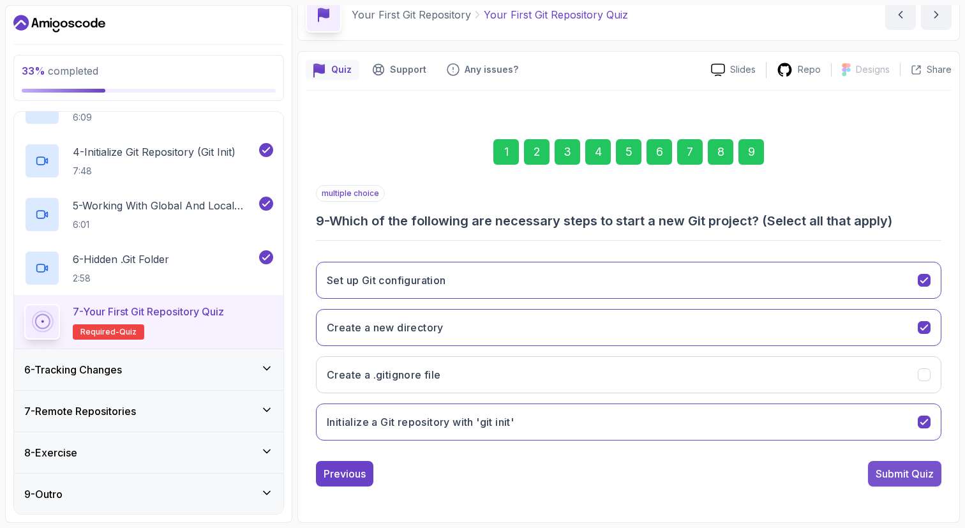
click at [913, 478] on div "Submit Quiz" at bounding box center [905, 473] width 58 height 15
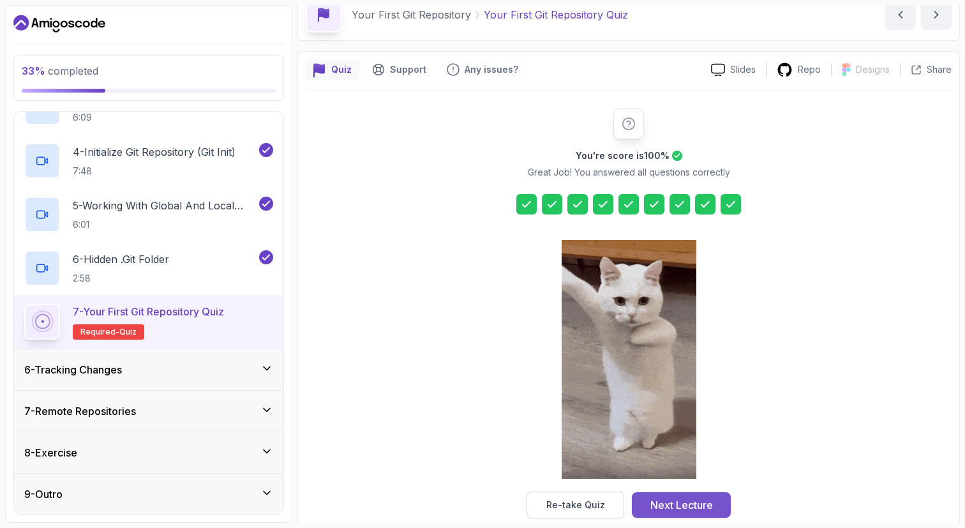
click at [669, 504] on div "Next Lecture" at bounding box center [682, 504] width 63 height 15
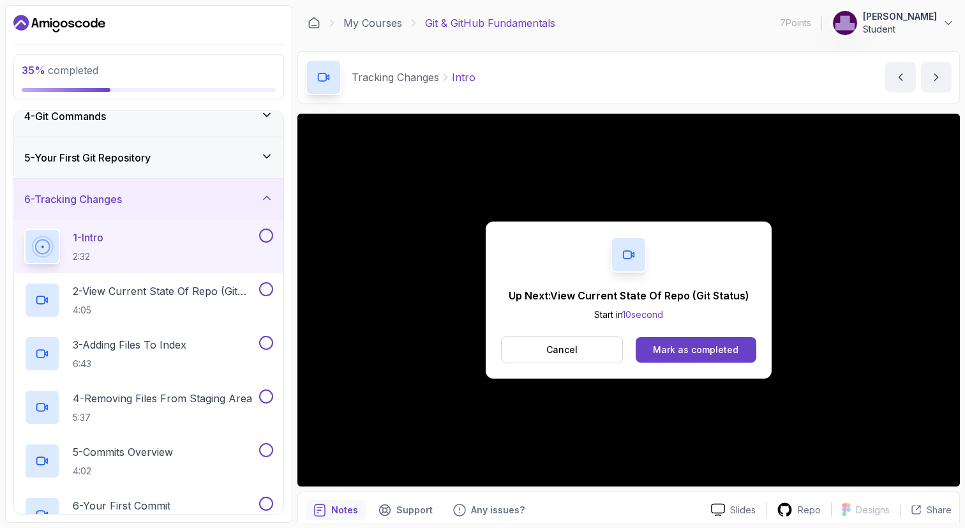
scroll to position [145, 0]
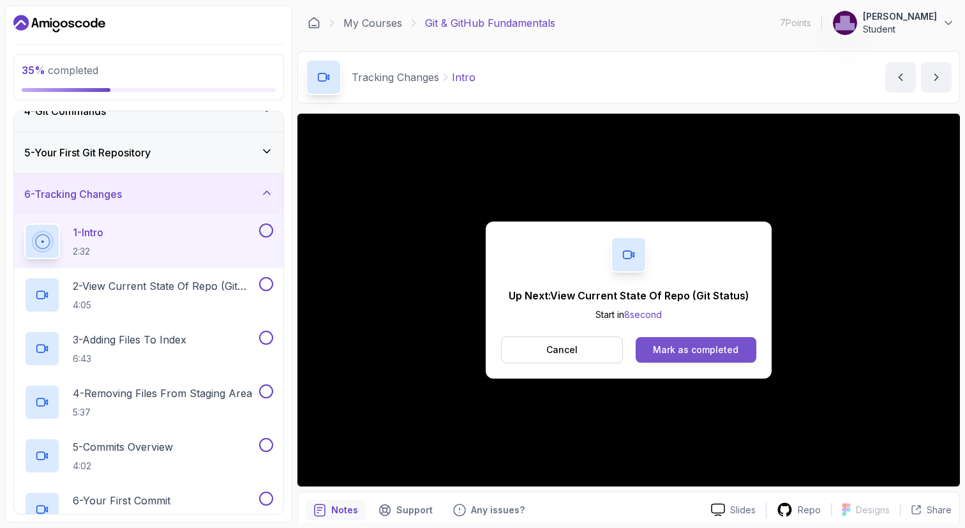
click at [712, 349] on div "Mark as completed" at bounding box center [696, 349] width 86 height 13
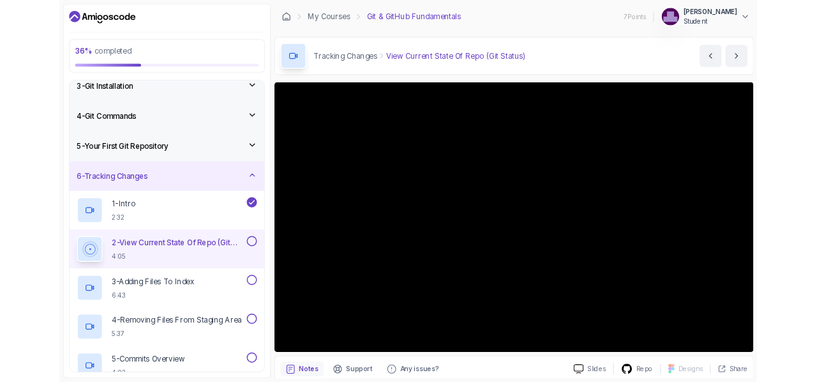
scroll to position [93, 0]
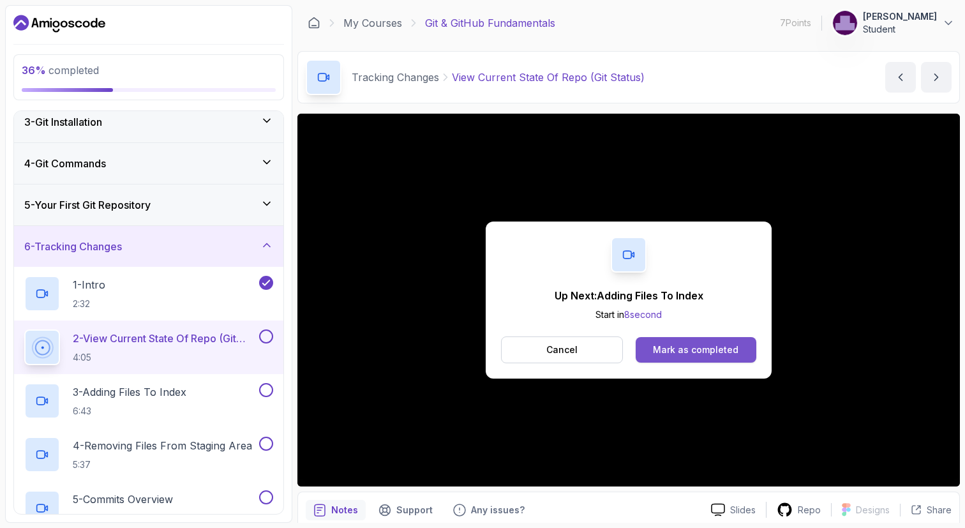
click at [679, 344] on div "Mark as completed" at bounding box center [696, 349] width 86 height 13
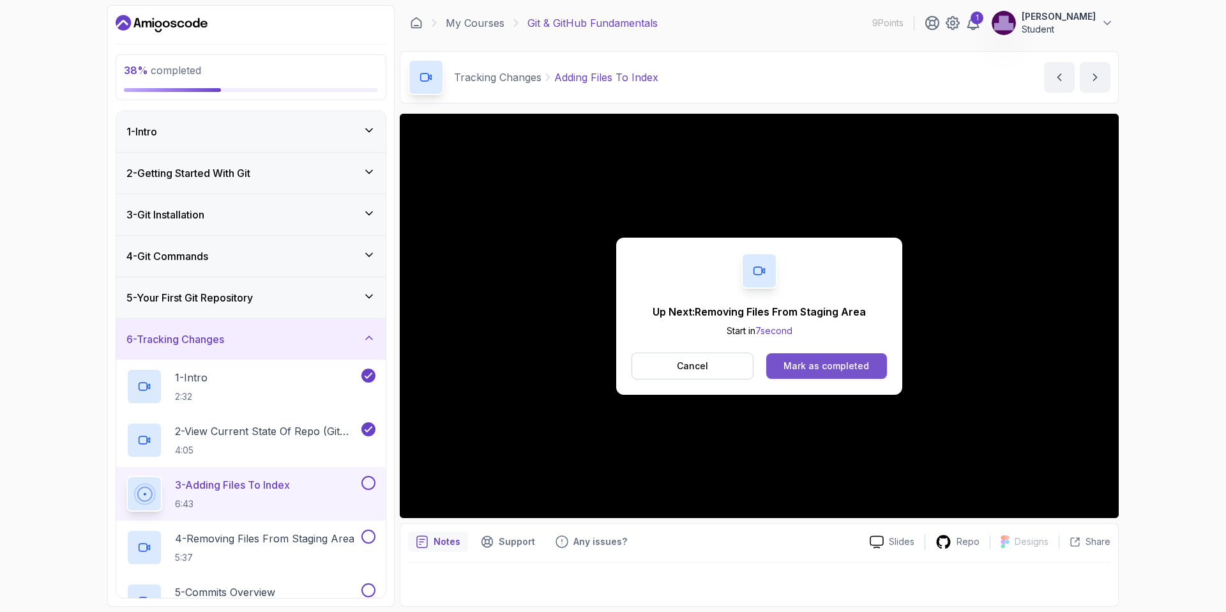
click at [808, 369] on div "Mark as completed" at bounding box center [826, 365] width 86 height 13
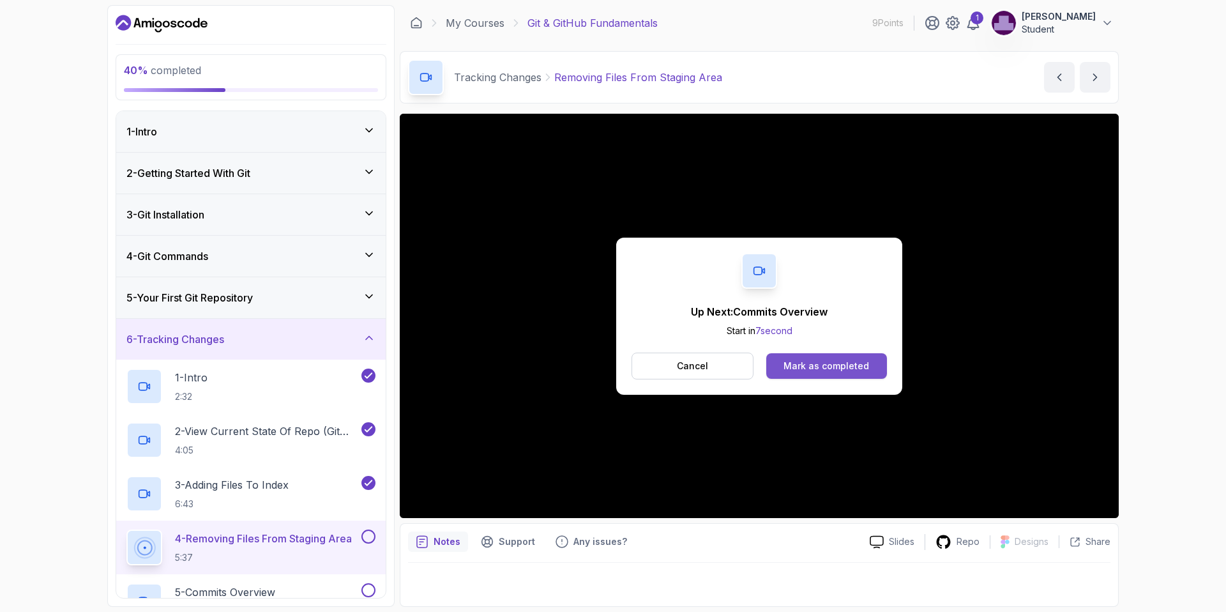
click at [792, 365] on div "Mark as completed" at bounding box center [826, 365] width 86 height 13
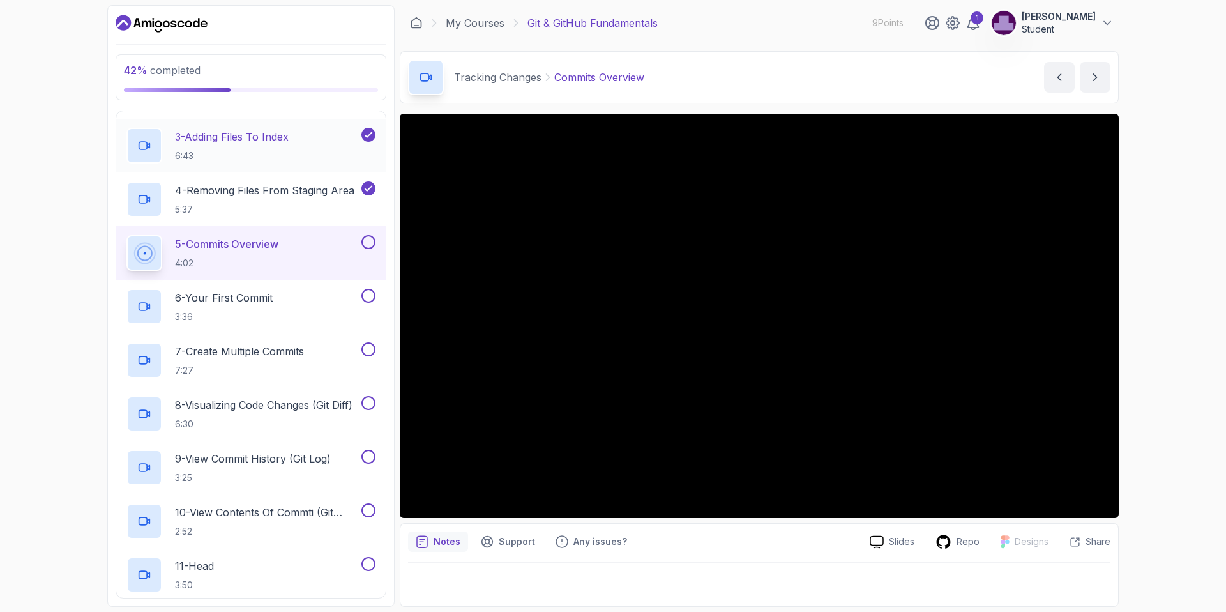
scroll to position [356, 0]
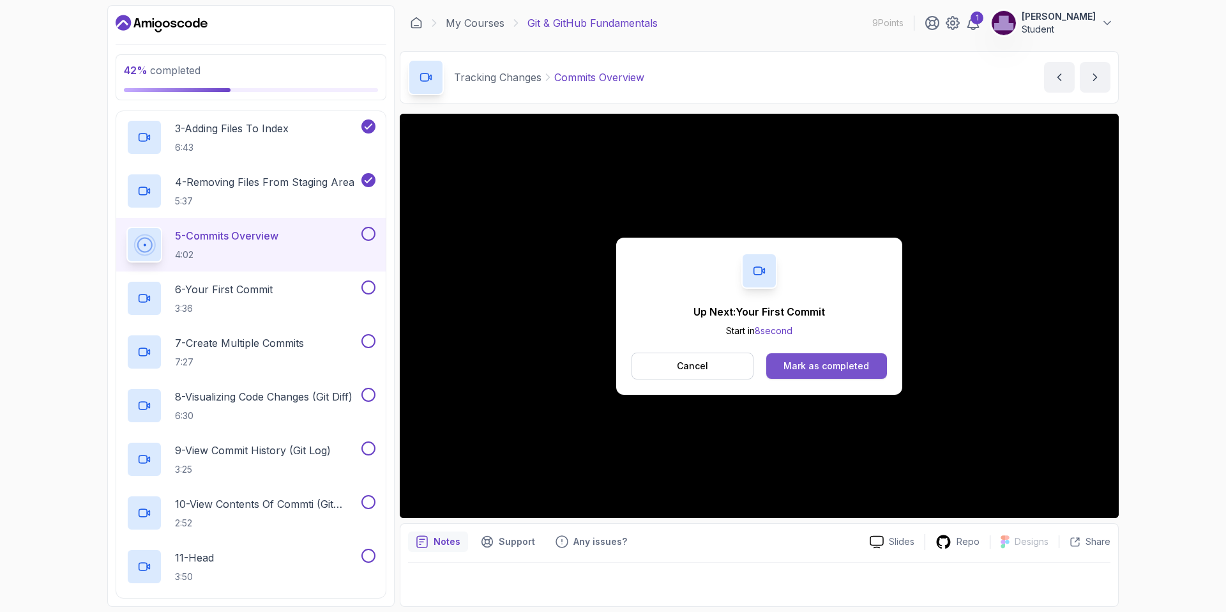
click at [814, 368] on div "Mark as completed" at bounding box center [826, 365] width 86 height 13
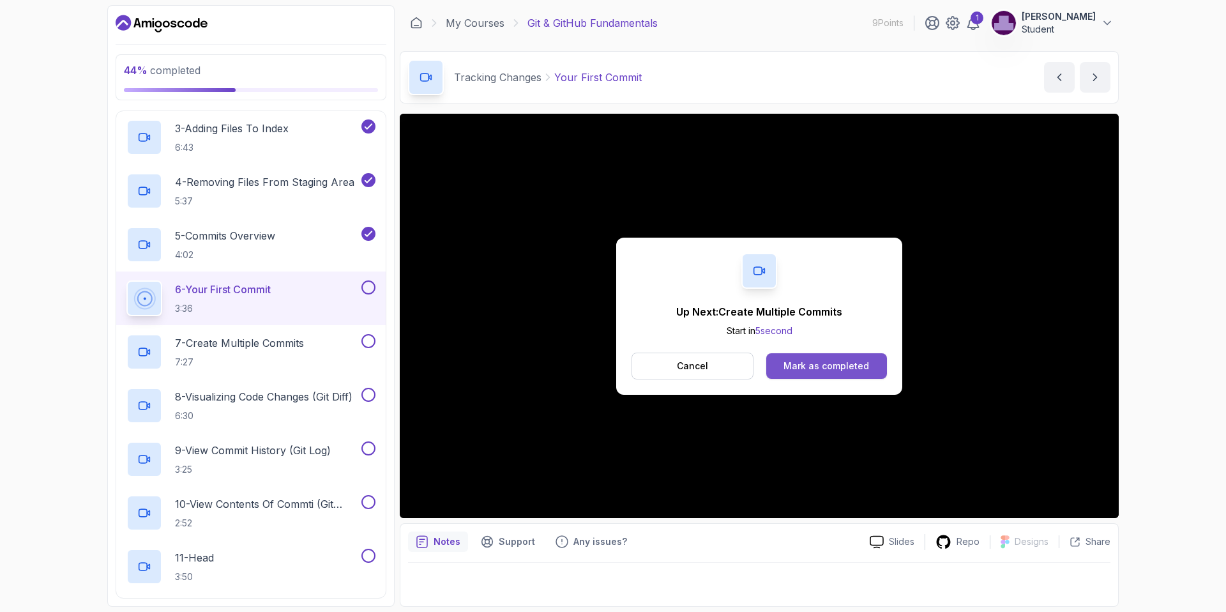
click at [813, 363] on div "Mark as completed" at bounding box center [826, 365] width 86 height 13
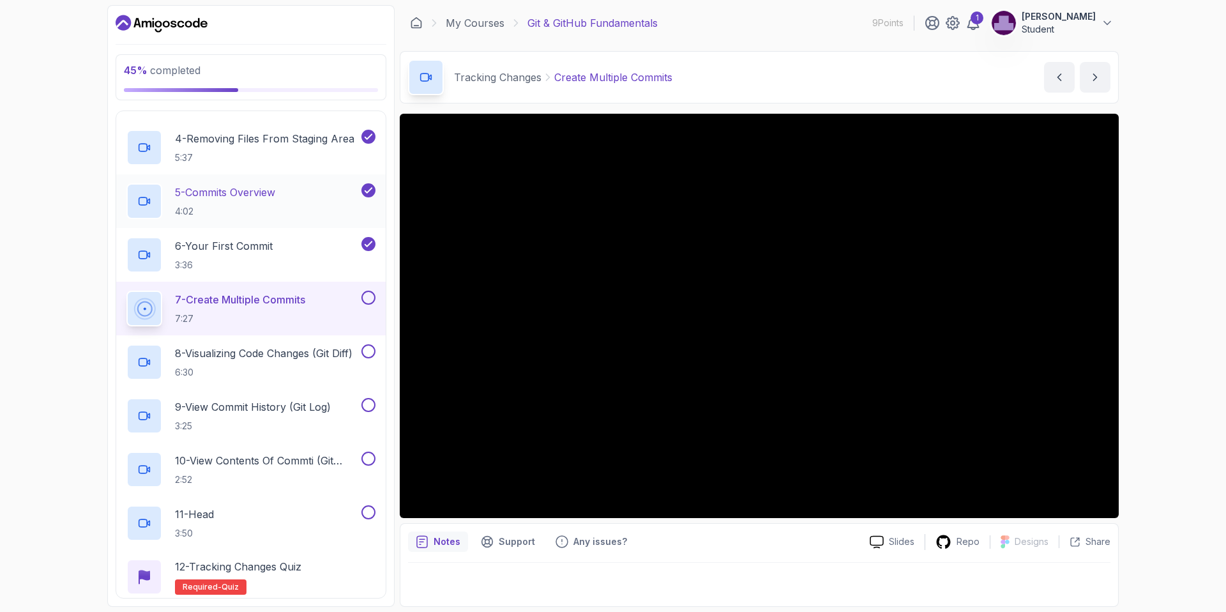
scroll to position [409, 0]
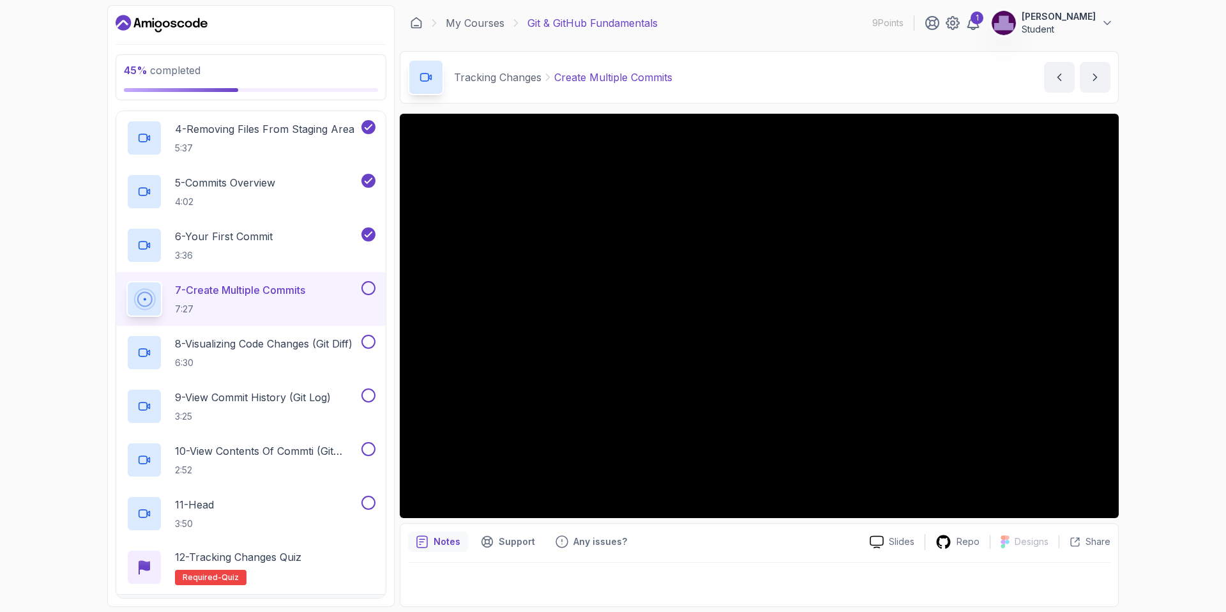
click at [311, 306] on div "7 - Create Multiple Commits 7:27" at bounding box center [242, 299] width 232 height 36
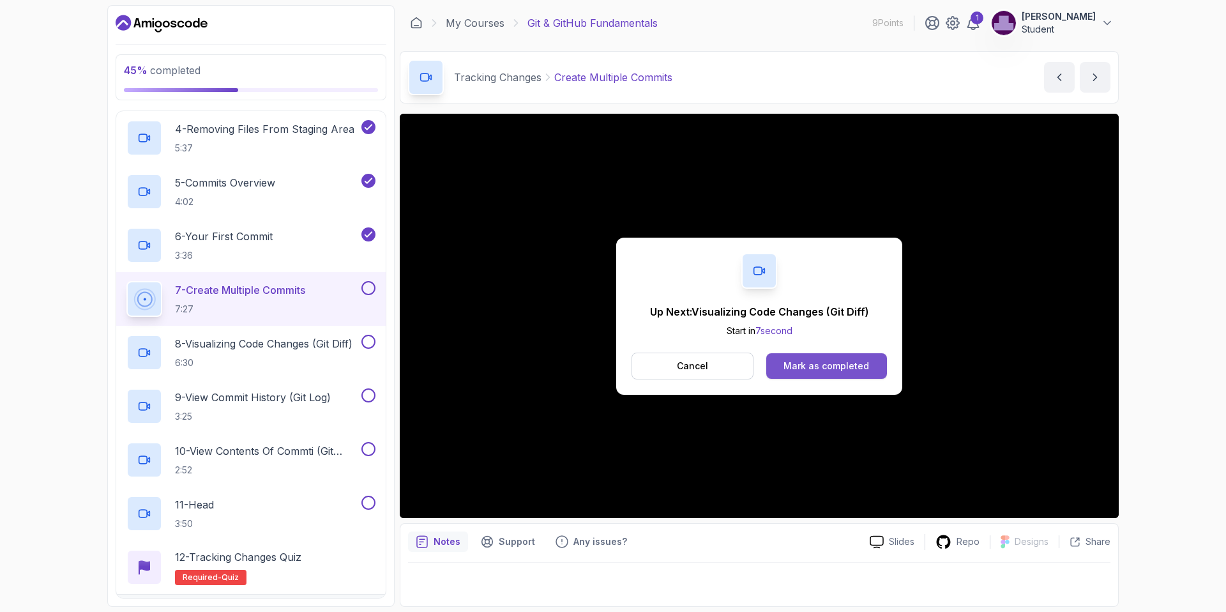
click at [795, 369] on div "Mark as completed" at bounding box center [826, 365] width 86 height 13
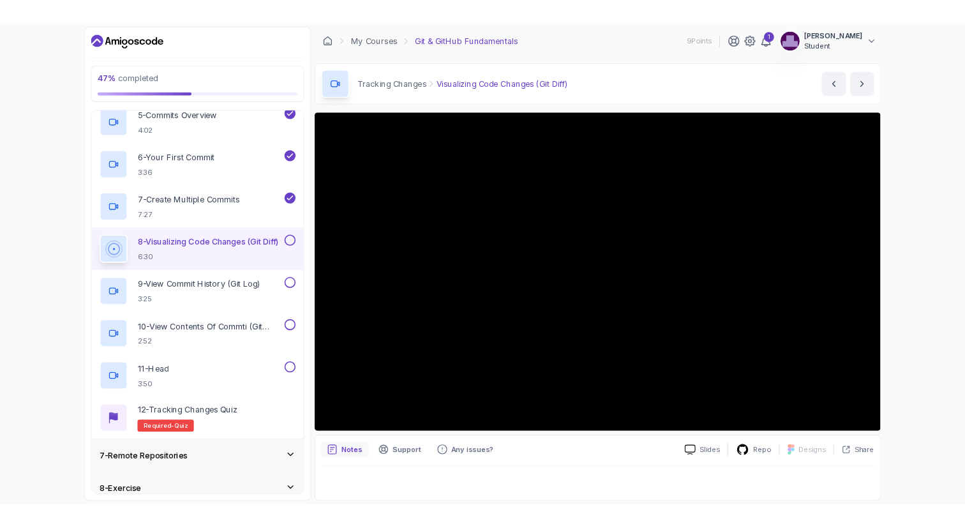
scroll to position [475, 0]
